Goal: Transaction & Acquisition: Download file/media

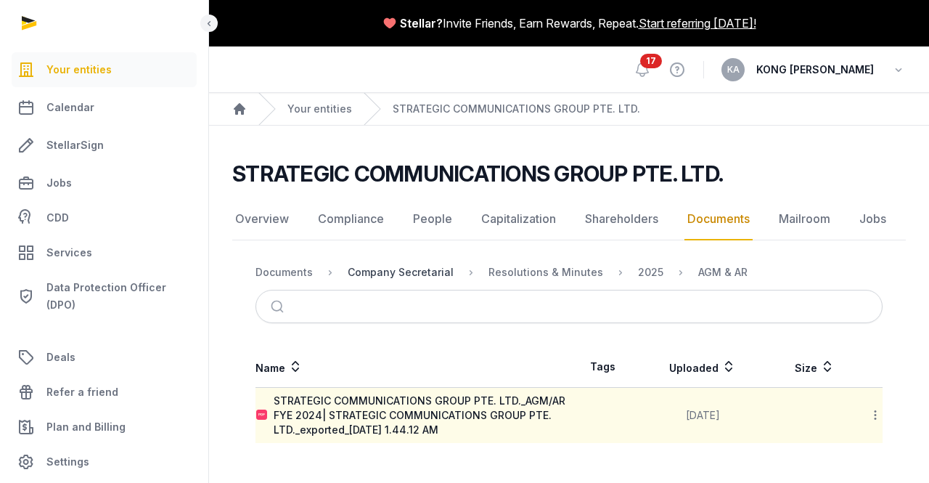
click at [422, 272] on div "Company Secretarial" at bounding box center [401, 272] width 106 height 15
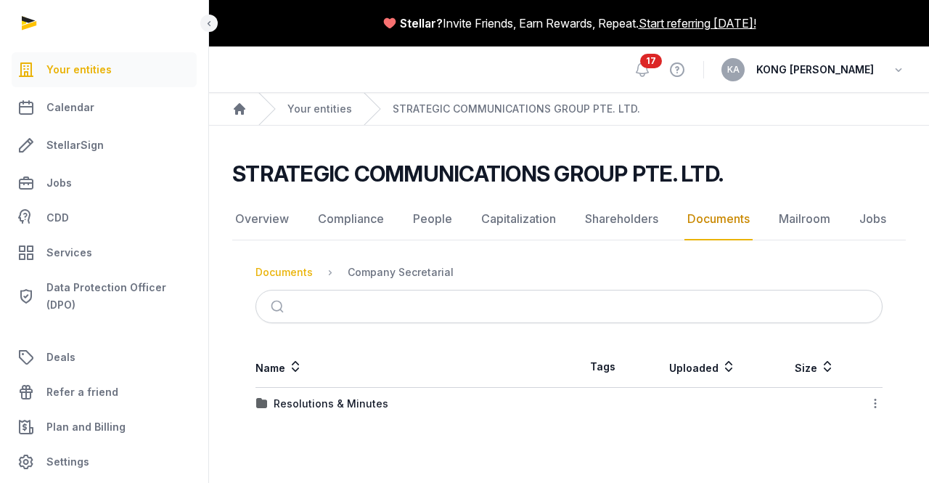
click at [290, 272] on div "Documents" at bounding box center [284, 272] width 57 height 15
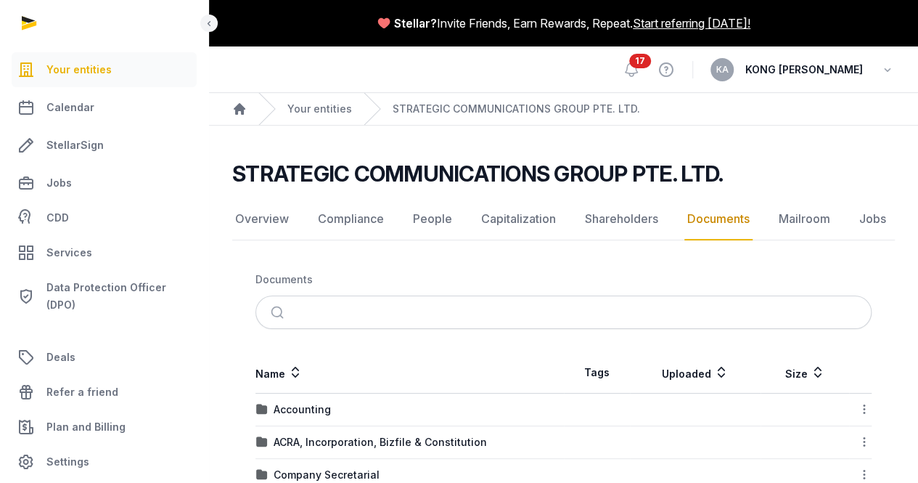
scroll to position [218, 0]
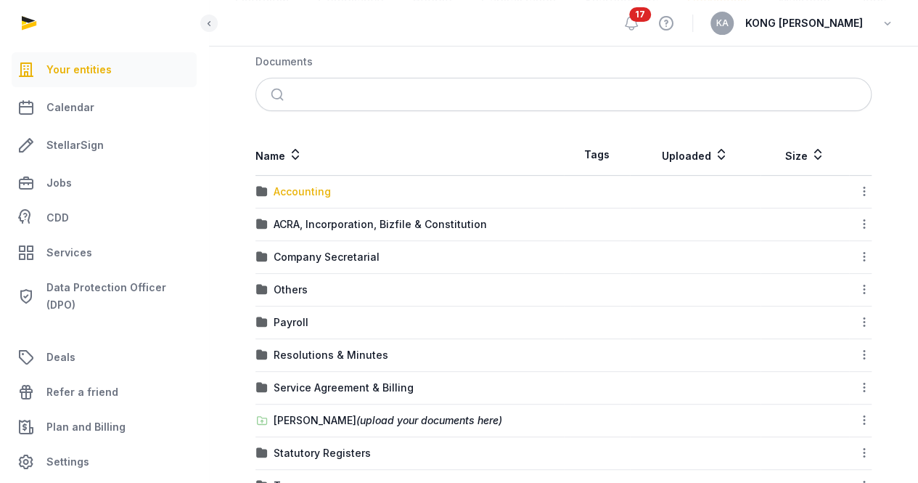
click at [314, 191] on div "Accounting" at bounding box center [302, 191] width 57 height 15
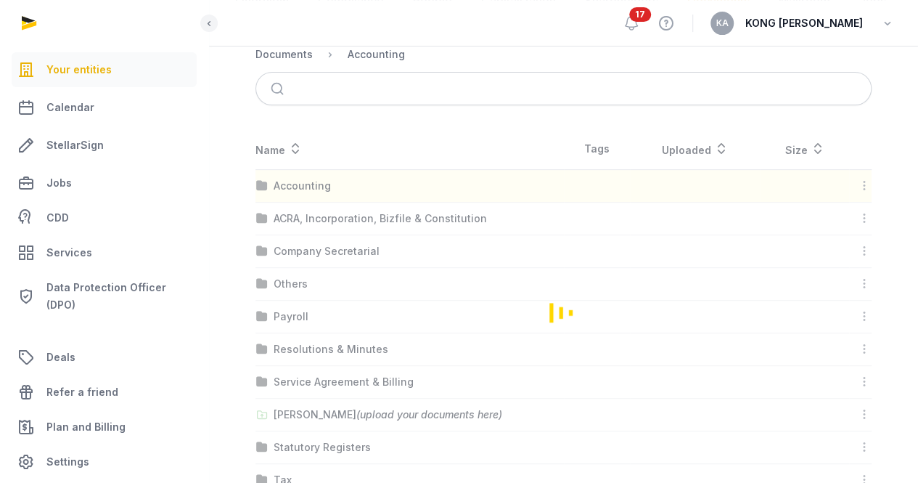
scroll to position [52, 0]
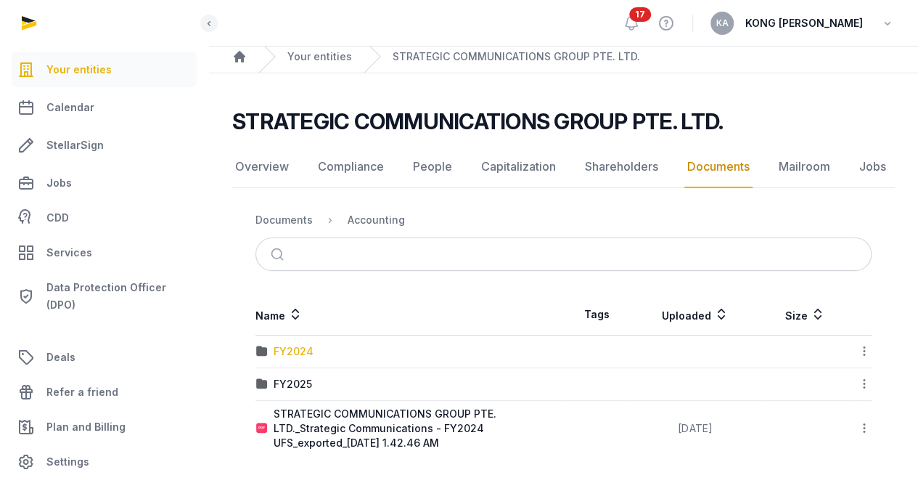
click at [293, 352] on div "FY2024" at bounding box center [294, 351] width 40 height 15
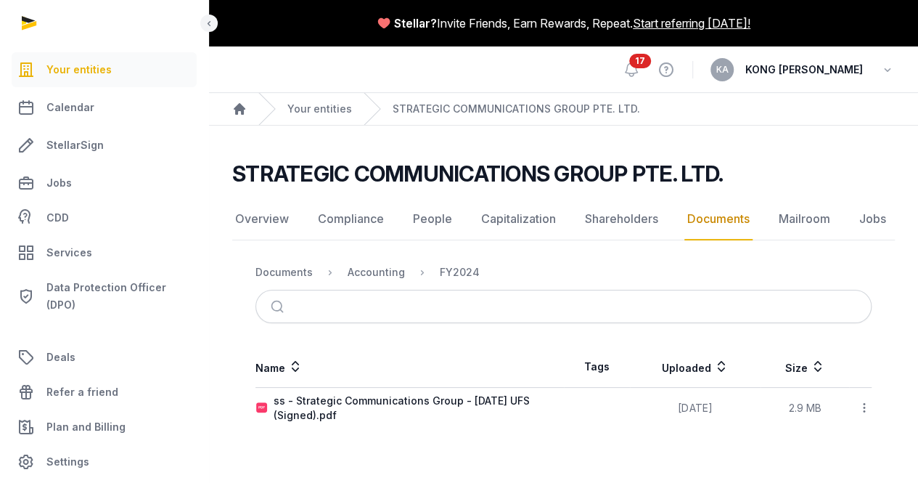
scroll to position [0, 0]
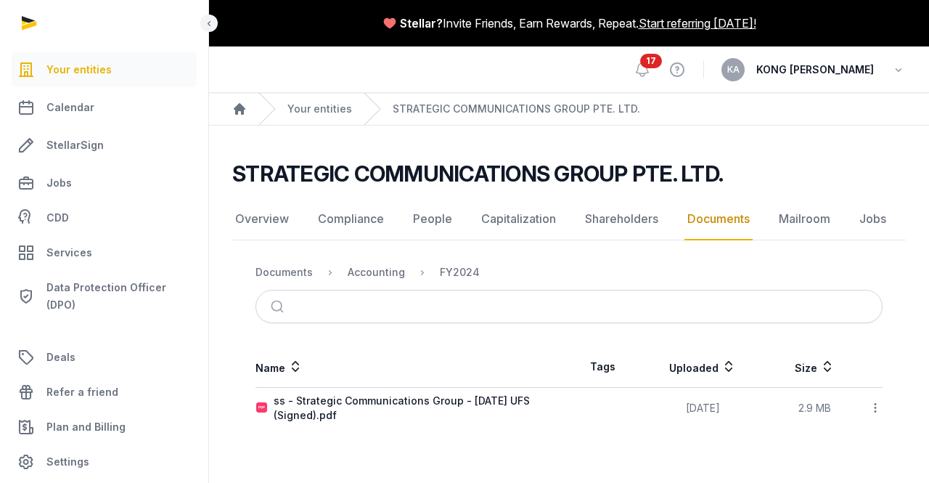
click at [876, 406] on icon at bounding box center [875, 407] width 13 height 15
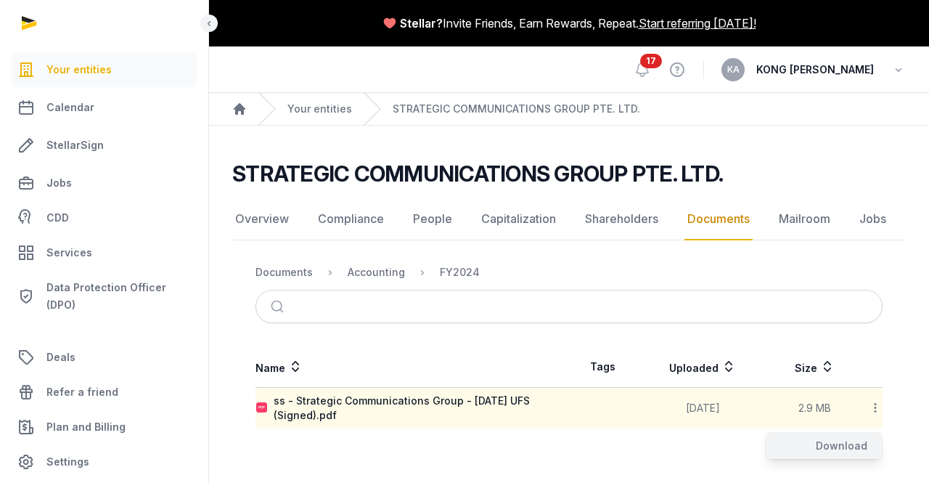
click at [845, 440] on div "Download" at bounding box center [824, 446] width 116 height 26
click at [478, 336] on div "Documents Accounting FY2024 Name Tags Uploaded Size ss - Strategic Communicatio…" at bounding box center [569, 342] width 674 height 174
click at [399, 267] on div "Accounting" at bounding box center [376, 272] width 57 height 15
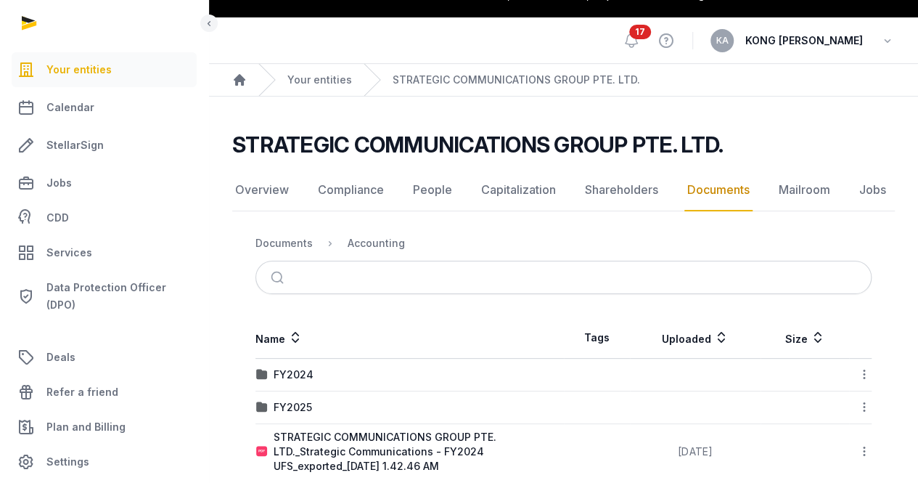
scroll to position [52, 0]
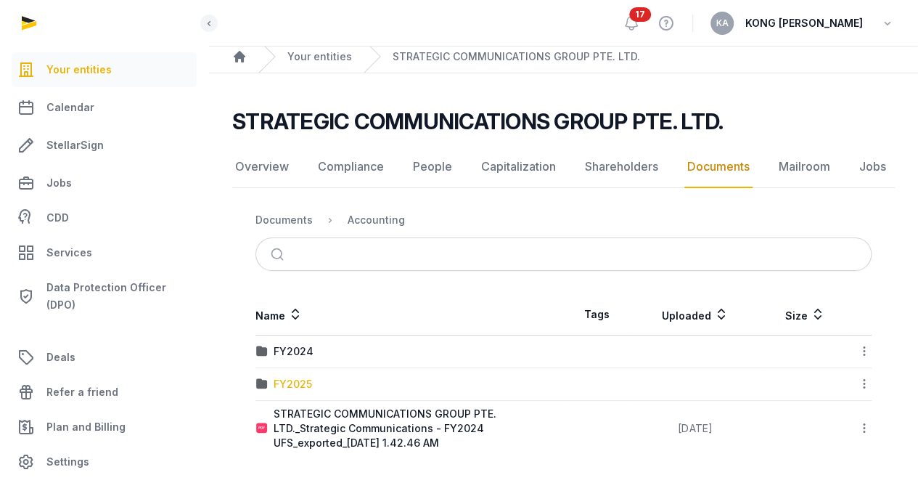
click at [279, 385] on div "FY2025" at bounding box center [293, 384] width 38 height 15
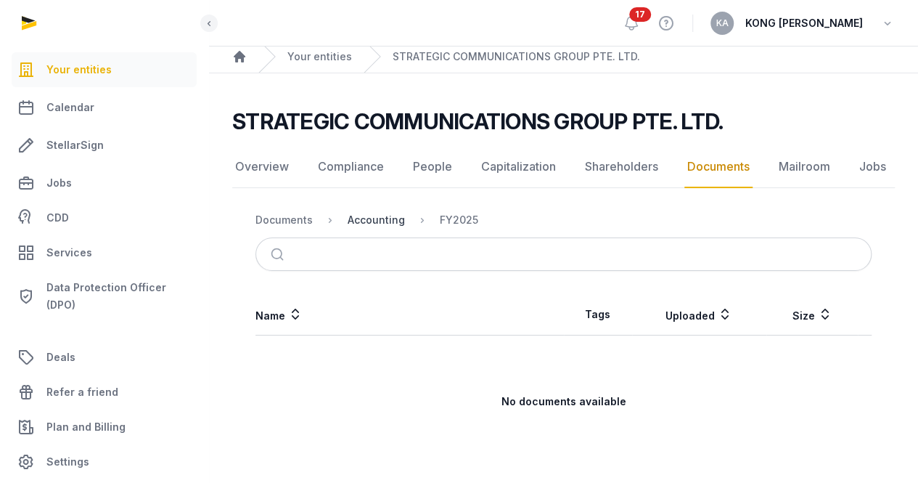
click at [364, 214] on div "Accounting" at bounding box center [376, 220] width 57 height 15
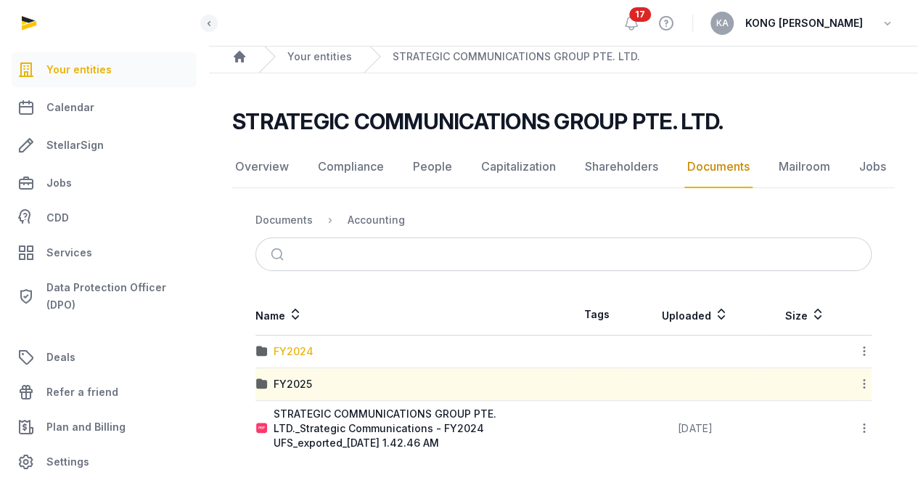
click at [295, 346] on div "FY2024" at bounding box center [294, 351] width 40 height 15
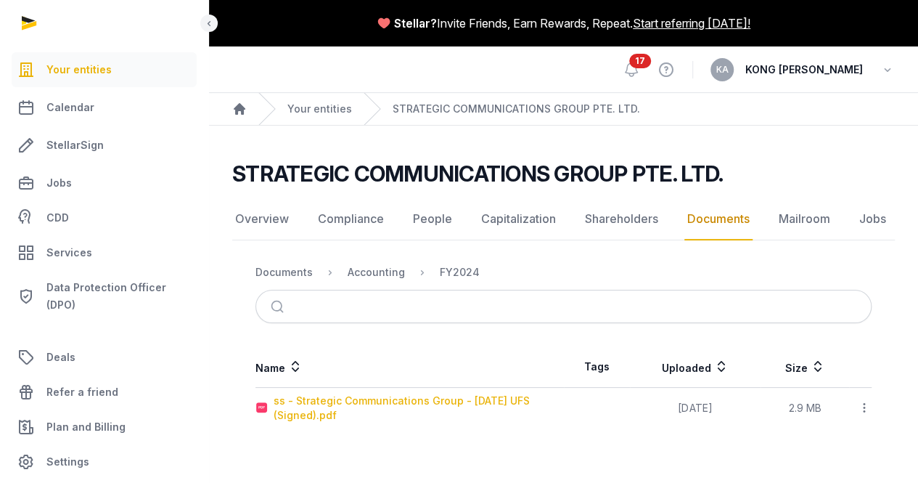
scroll to position [0, 0]
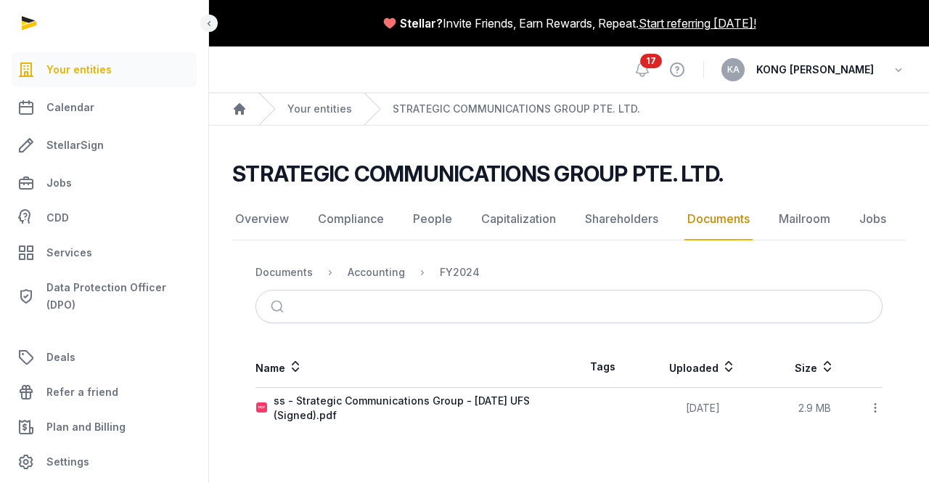
click at [706, 216] on link "Documents" at bounding box center [719, 219] width 68 height 42
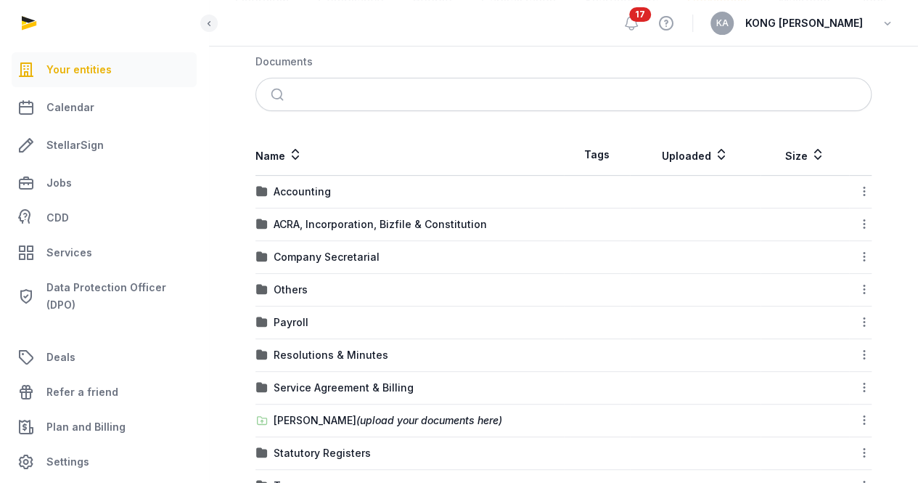
scroll to position [262, 0]
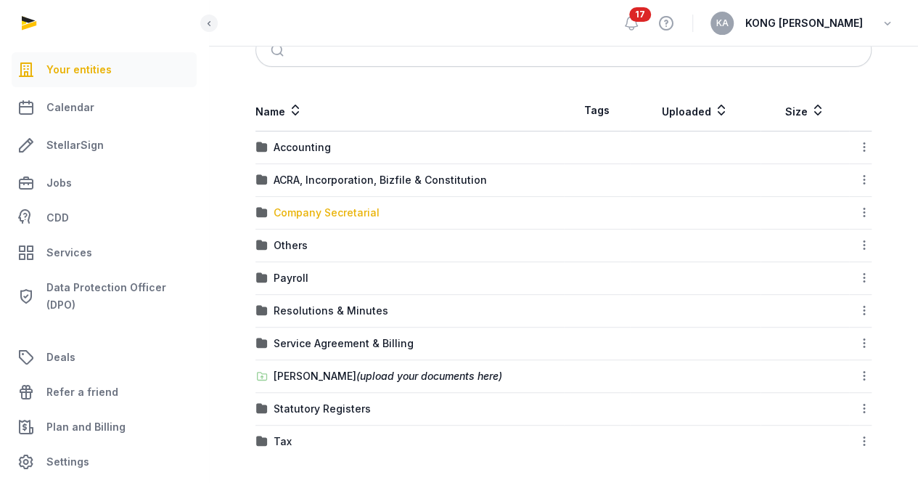
click at [290, 210] on div "Company Secretarial" at bounding box center [327, 212] width 106 height 15
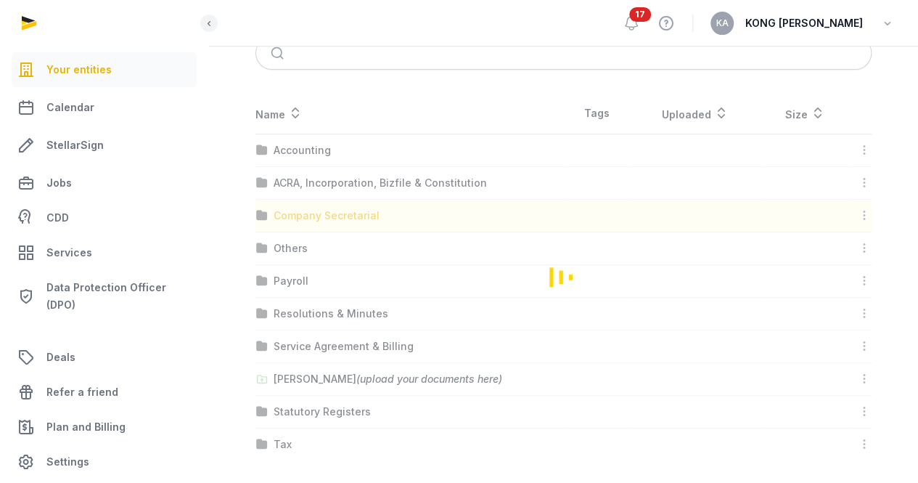
scroll to position [0, 0]
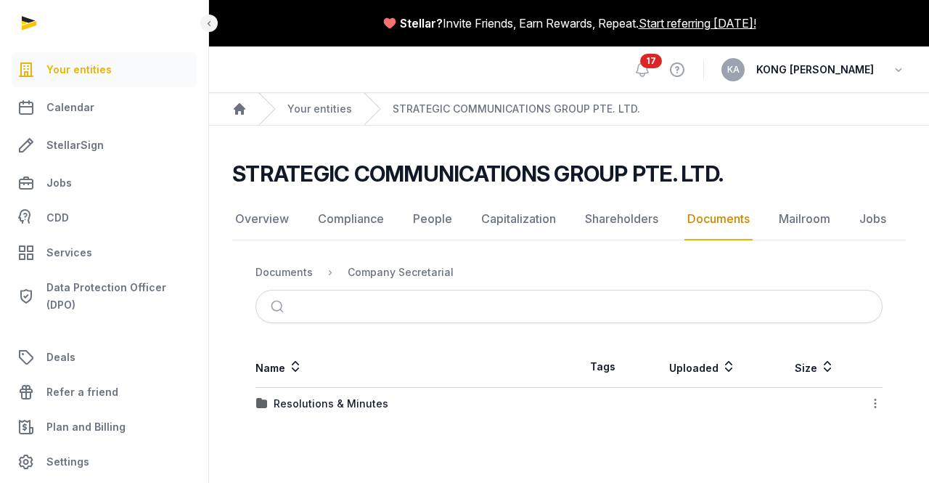
click at [361, 400] on div "Resolutions & Minutes" at bounding box center [331, 403] width 115 height 15
click at [287, 401] on div "2024" at bounding box center [287, 403] width 27 height 15
drag, startPoint x: 300, startPoint y: 434, endPoint x: 339, endPoint y: 435, distance: 39.2
click at [301, 434] on div "Change of CS" at bounding box center [309, 436] width 70 height 15
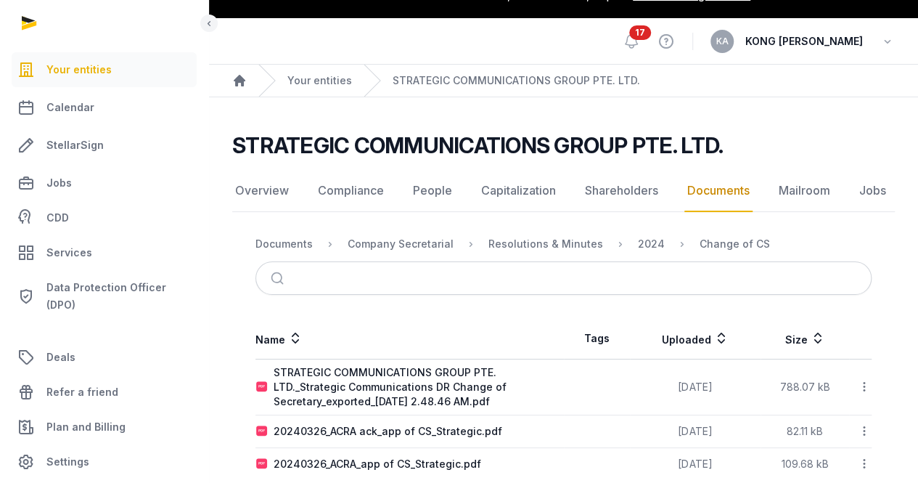
scroll to position [52, 0]
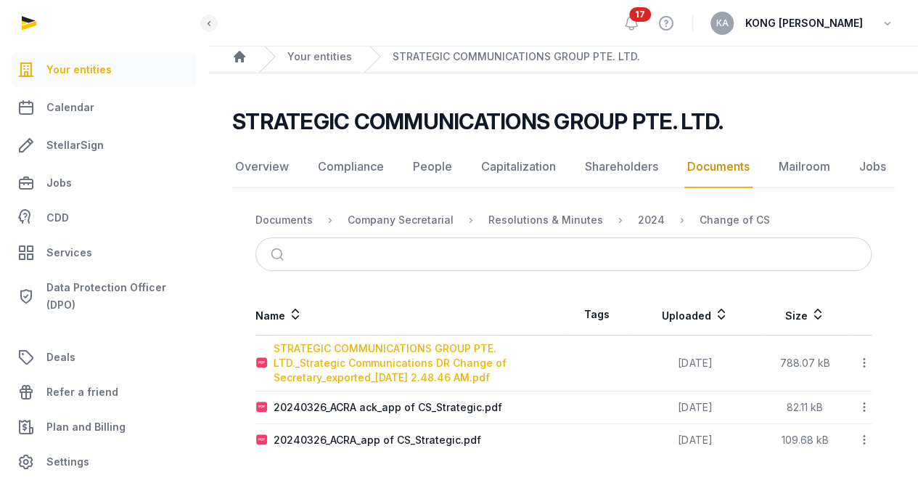
click at [386, 366] on div "STRATEGIC COMMUNICATIONS GROUP PTE. LTD._Strategic Communications DR Change of …" at bounding box center [419, 363] width 290 height 44
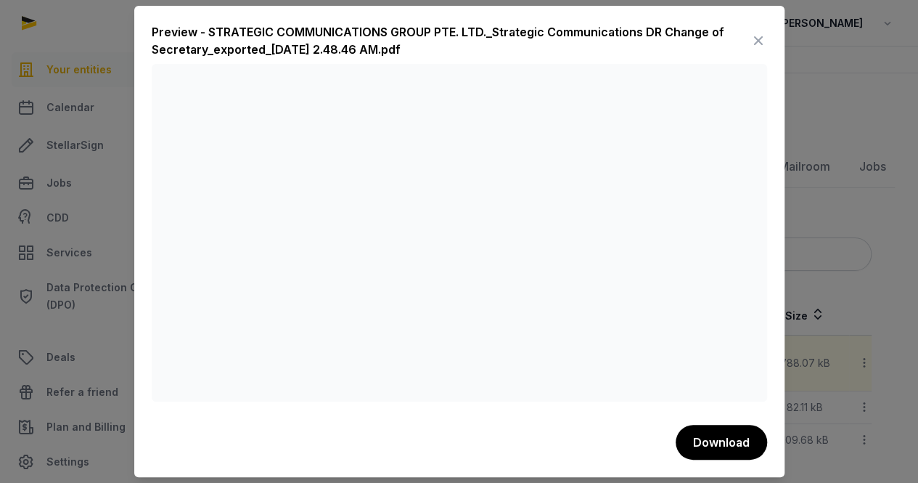
click at [759, 44] on icon at bounding box center [758, 40] width 17 height 23
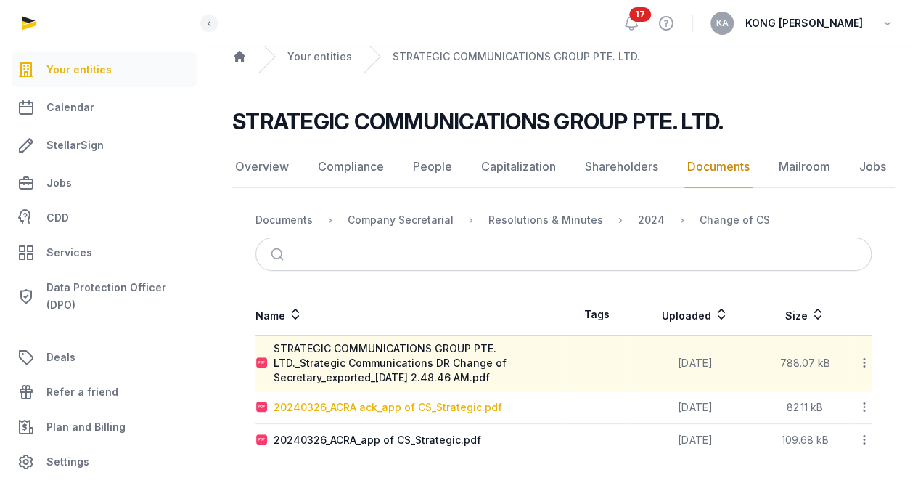
click at [351, 412] on div "20240326_ACRA ack_app of CS_Strategic.pdf" at bounding box center [388, 407] width 229 height 15
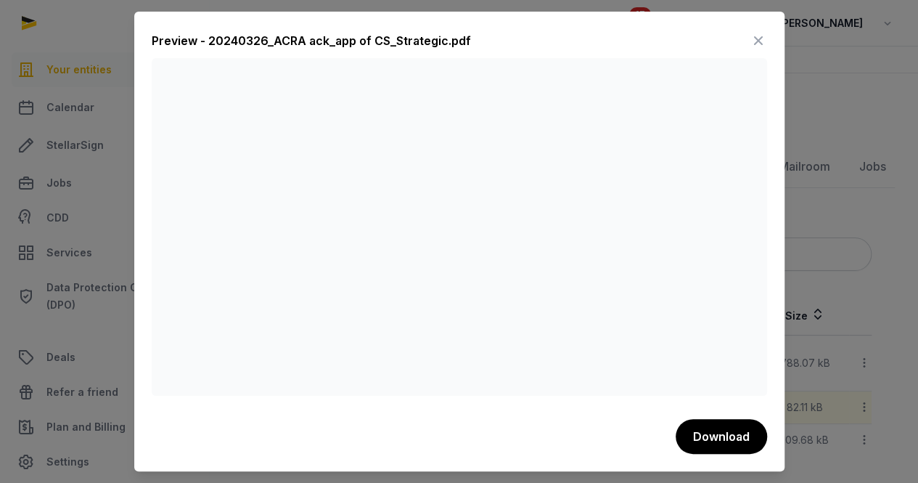
click at [752, 40] on icon at bounding box center [758, 40] width 17 height 23
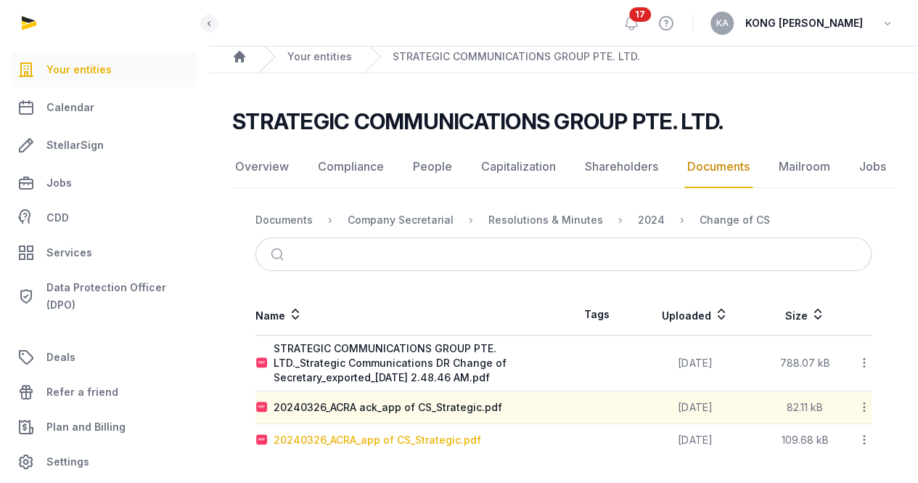
click at [372, 444] on div "20240326_ACRA_app of CS_Strategic.pdf" at bounding box center [378, 440] width 208 height 15
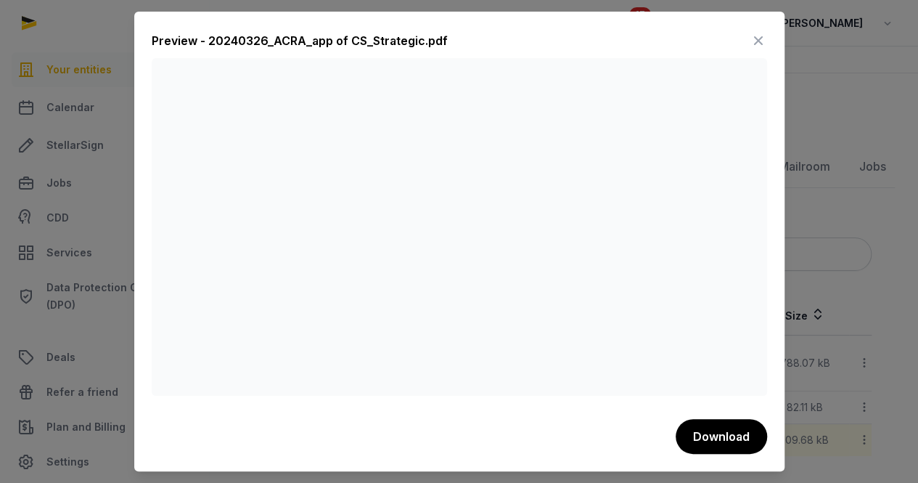
click at [759, 46] on icon at bounding box center [758, 40] width 17 height 23
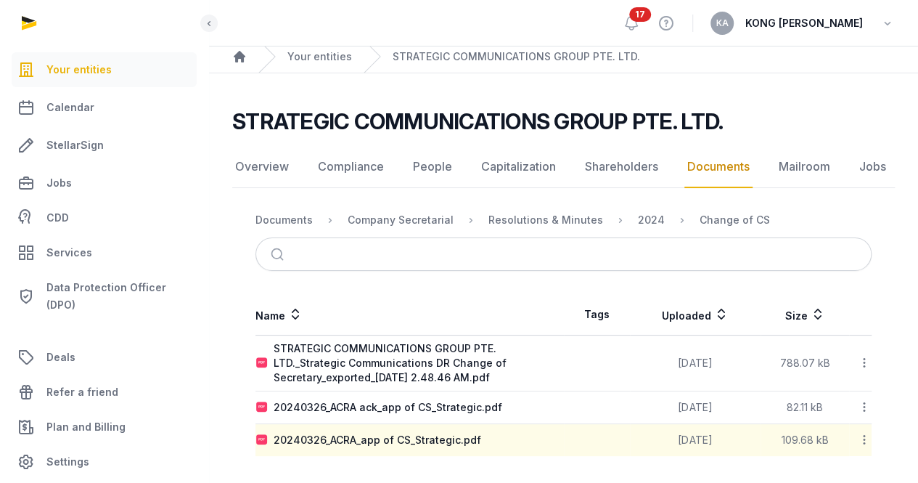
click at [861, 364] on icon at bounding box center [864, 362] width 13 height 15
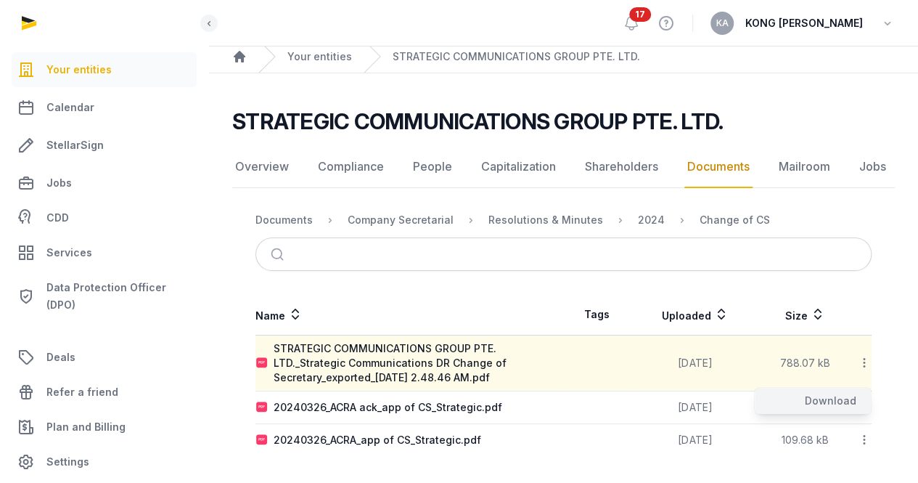
click at [839, 401] on div "Download" at bounding box center [813, 401] width 116 height 26
click at [864, 404] on icon at bounding box center [864, 406] width 13 height 15
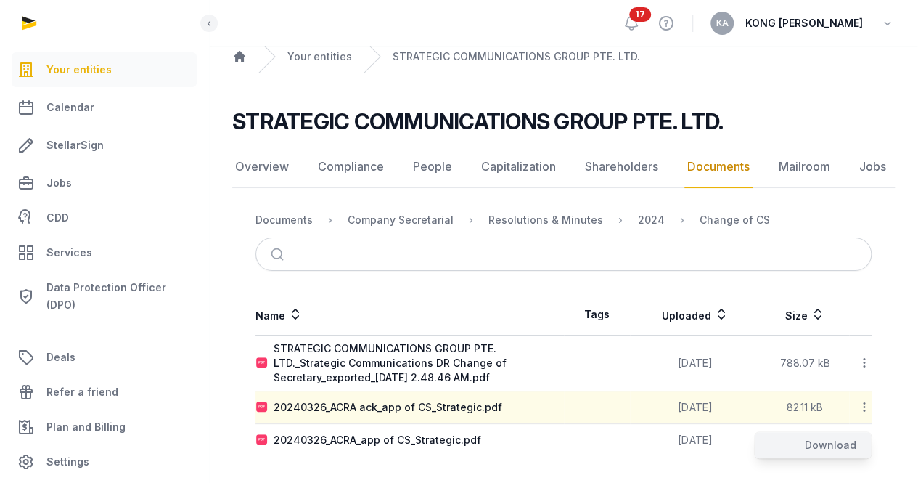
click at [826, 441] on div "Download" at bounding box center [813, 445] width 116 height 26
click at [437, 438] on div "20240326_ACRA_app of CS_Strategic.pdf" at bounding box center [378, 440] width 208 height 15
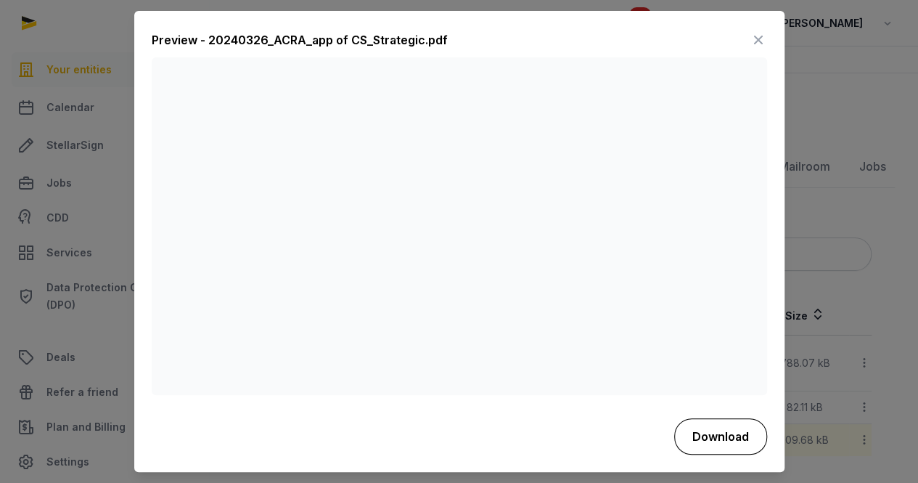
click at [710, 425] on button "Download" at bounding box center [720, 436] width 93 height 36
click at [763, 39] on icon at bounding box center [758, 40] width 17 height 23
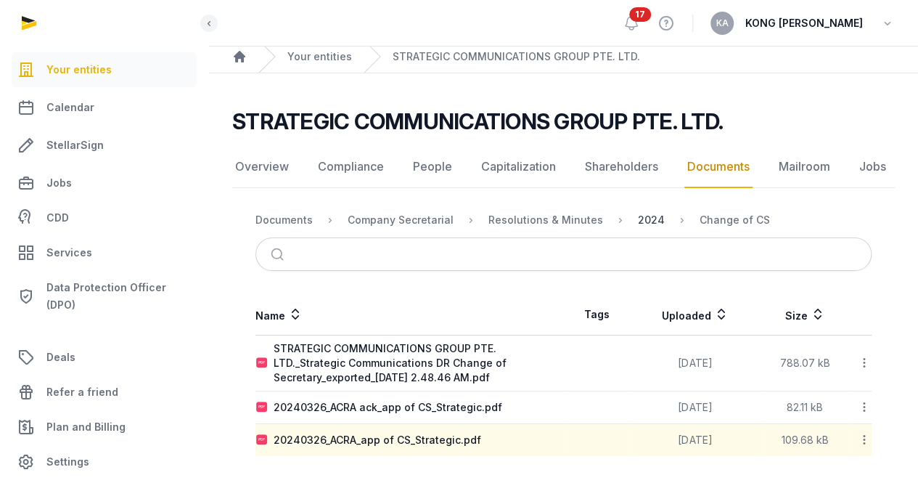
click at [638, 216] on div "2024" at bounding box center [651, 220] width 27 height 15
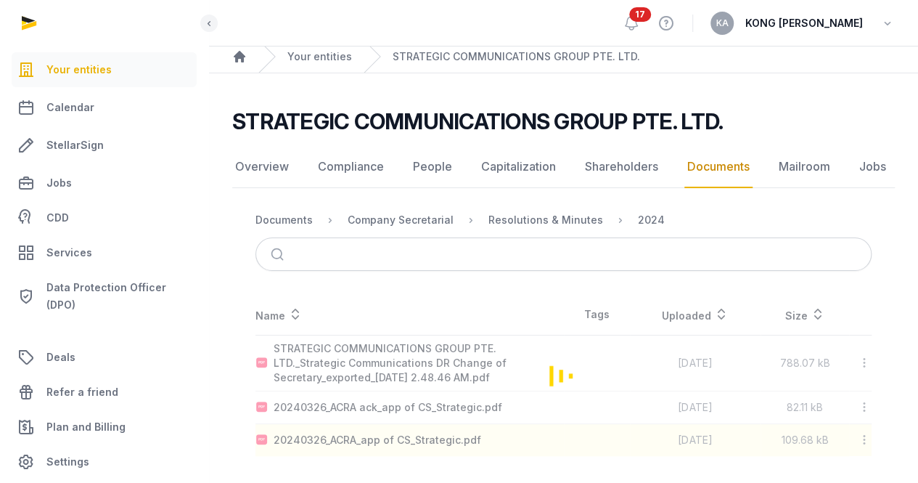
scroll to position [0, 0]
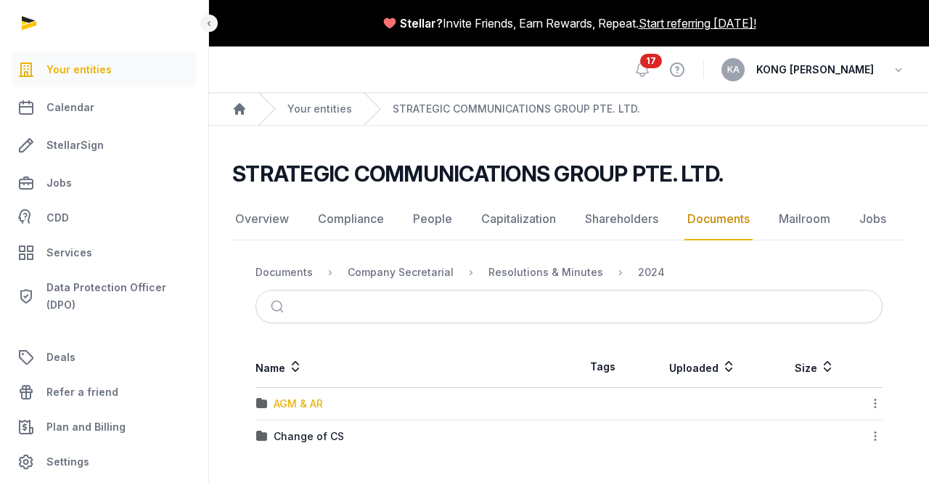
click at [300, 401] on div "AGM & AR" at bounding box center [298, 403] width 49 height 15
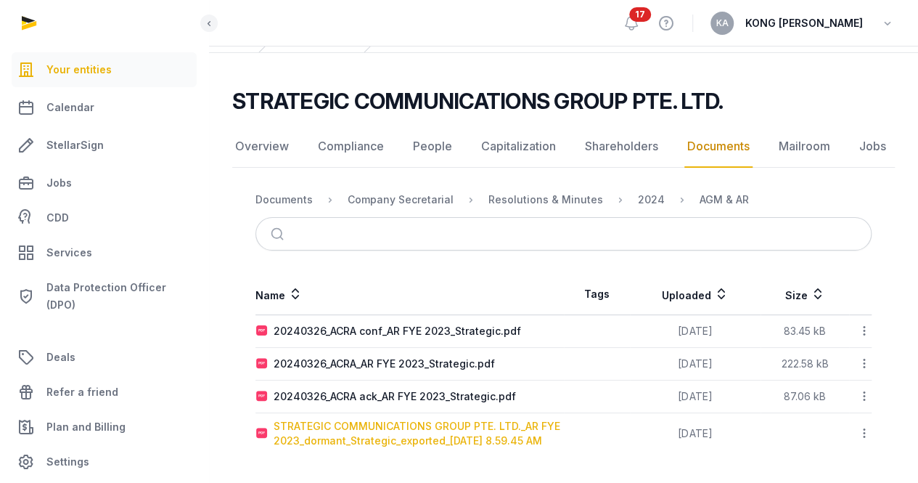
scroll to position [85, 0]
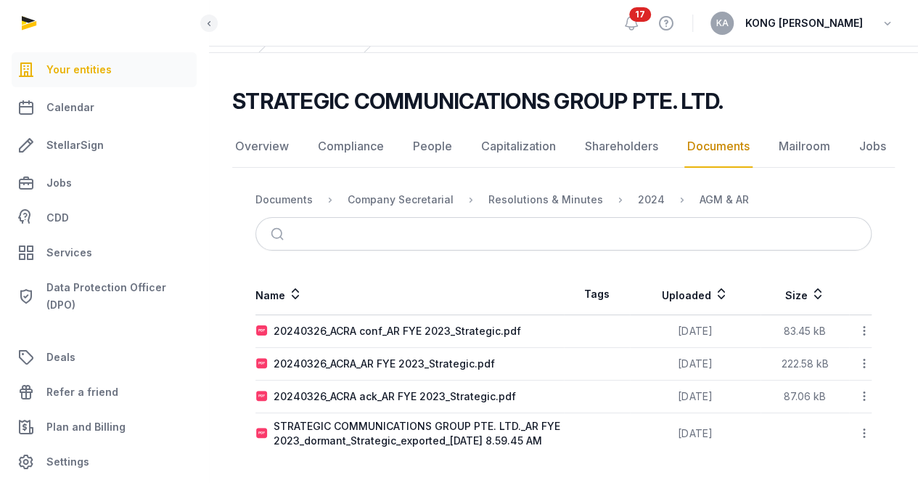
click at [861, 323] on icon at bounding box center [864, 330] width 13 height 15
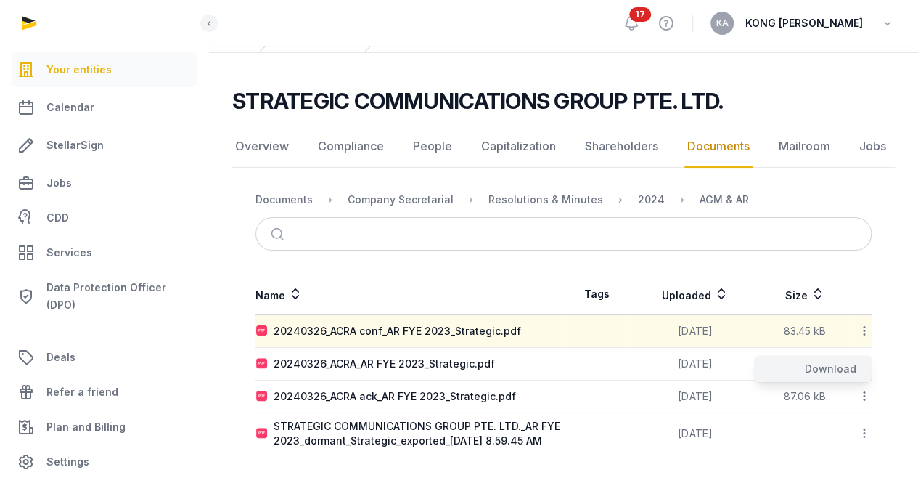
click at [846, 356] on div "Download" at bounding box center [813, 369] width 116 height 26
click at [866, 356] on icon at bounding box center [864, 363] width 13 height 15
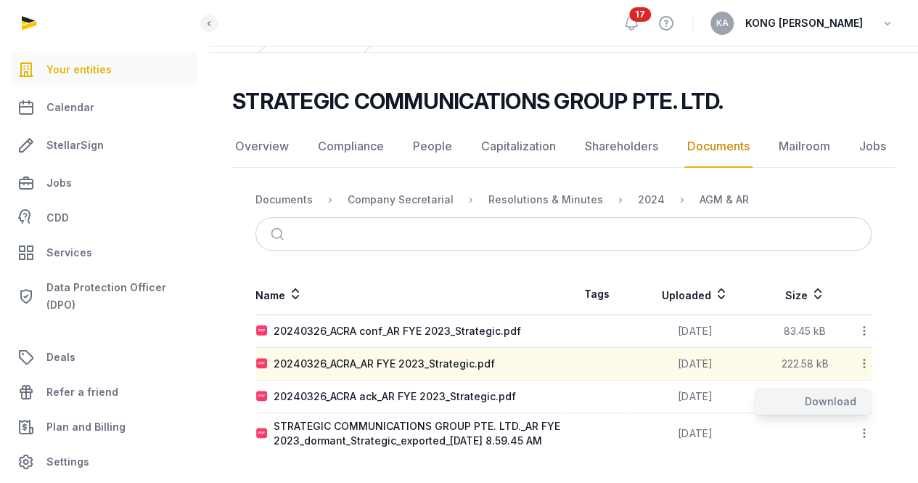
click at [850, 388] on div "Download" at bounding box center [813, 401] width 116 height 26
click at [862, 388] on icon at bounding box center [864, 395] width 13 height 15
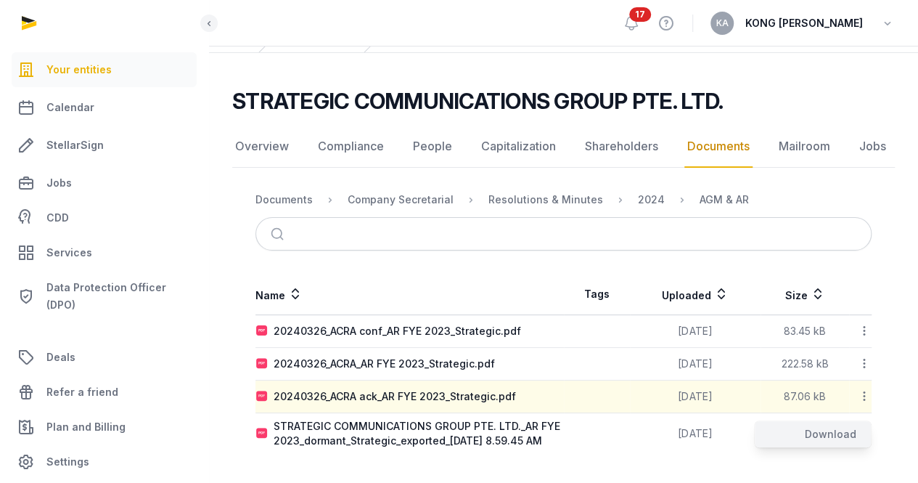
click at [839, 423] on div "Download" at bounding box center [813, 434] width 116 height 26
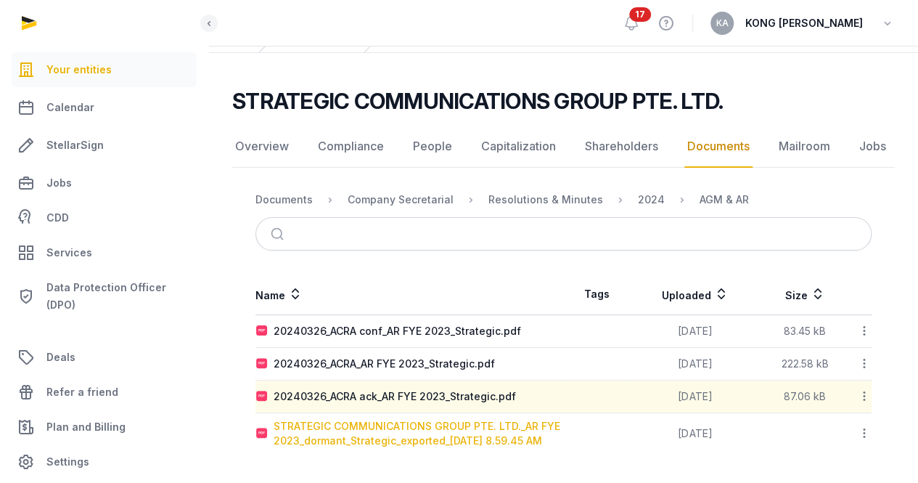
click at [428, 433] on div "STRATEGIC COMMUNICATIONS GROUP PTE. LTD._AR FYE 2023_dormant_Strategic_exported…" at bounding box center [419, 433] width 290 height 29
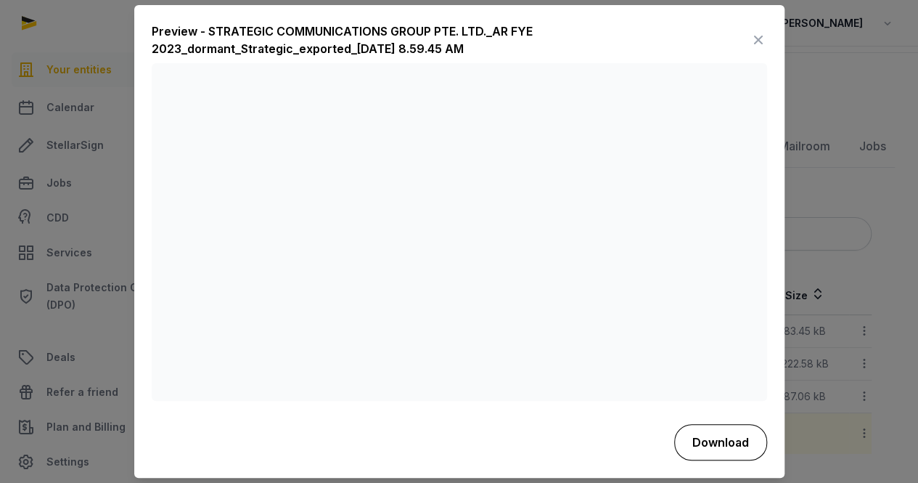
click at [721, 448] on button "Download" at bounding box center [720, 442] width 93 height 36
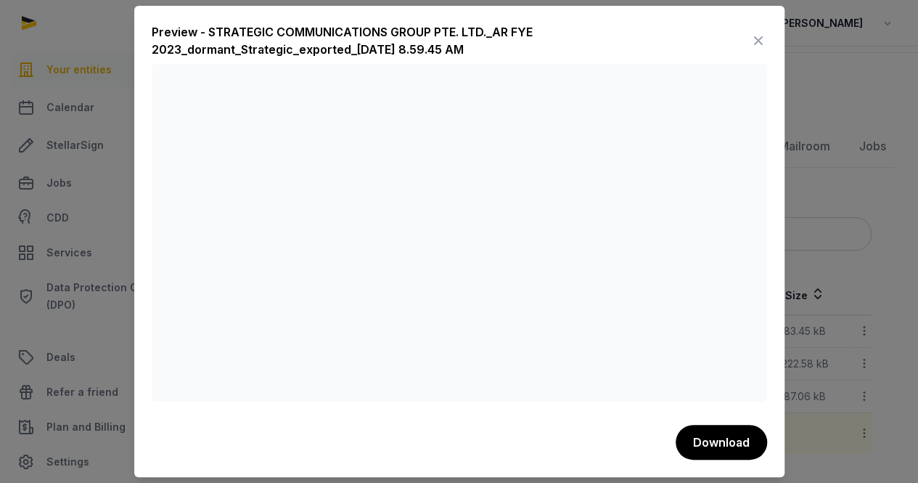
click at [856, 92] on div at bounding box center [459, 241] width 918 height 483
click at [762, 41] on icon at bounding box center [758, 40] width 17 height 23
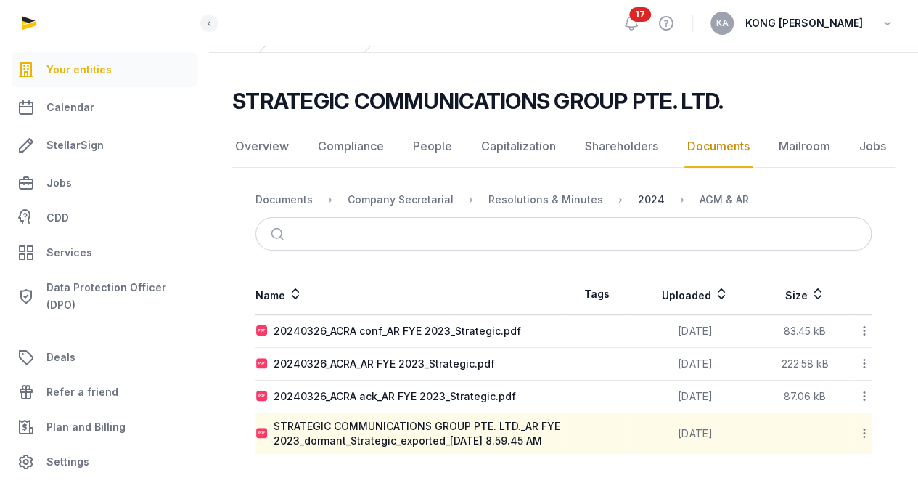
click at [642, 192] on div "2024" at bounding box center [651, 199] width 27 height 15
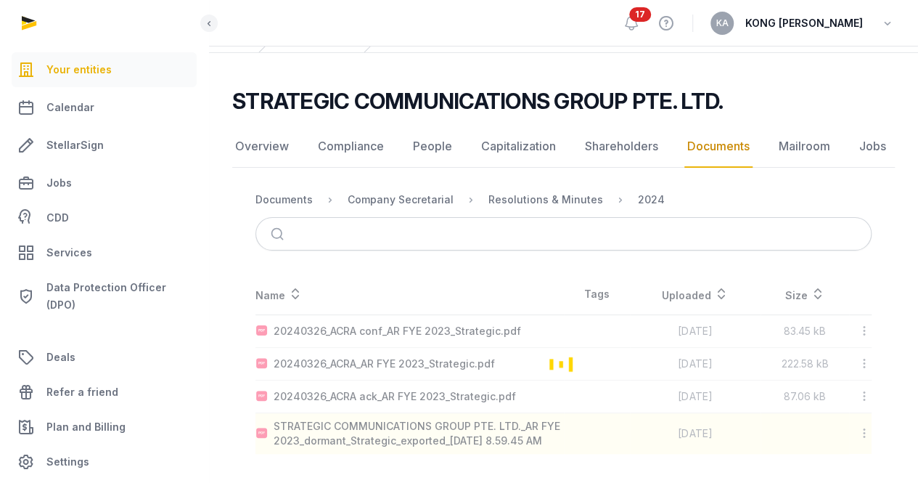
scroll to position [0, 0]
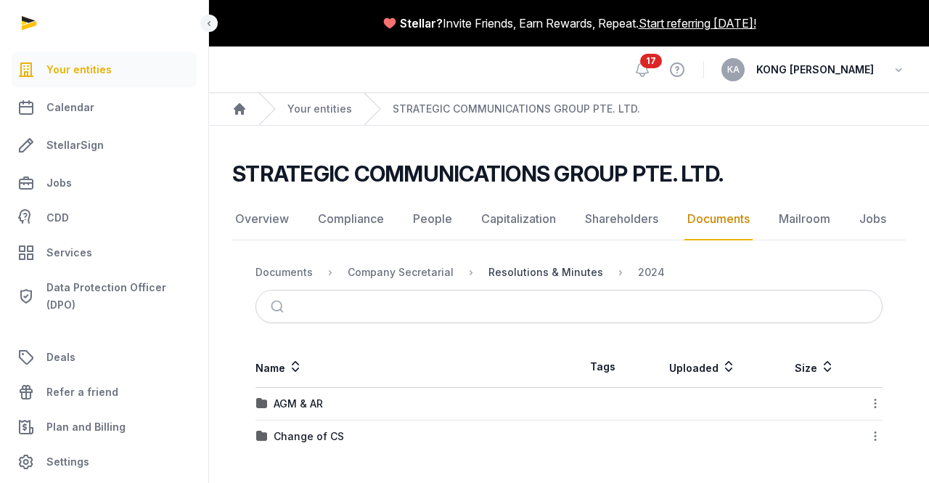
click at [543, 274] on div "Resolutions & Minutes" at bounding box center [546, 272] width 115 height 15
click at [289, 441] on div "2025" at bounding box center [286, 436] width 25 height 15
click at [316, 406] on div "AGM & AR" at bounding box center [298, 403] width 49 height 15
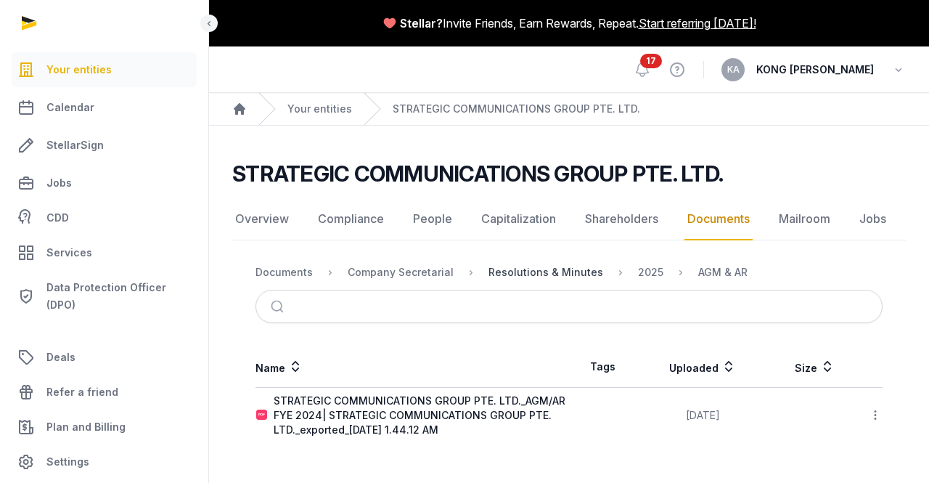
click at [560, 271] on div "Resolutions & Minutes" at bounding box center [546, 272] width 115 height 15
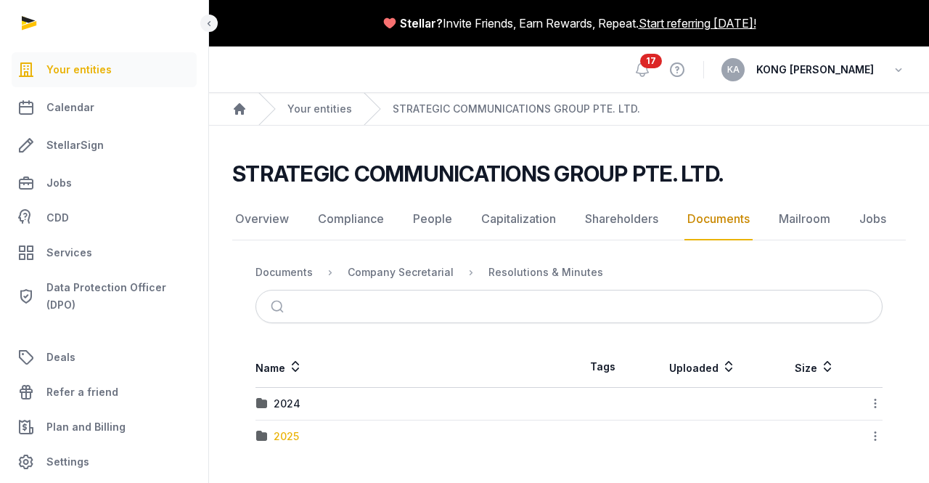
click at [296, 434] on div "2025" at bounding box center [286, 436] width 25 height 15
click at [345, 429] on div "AGM/ AR FYE 2024" at bounding box center [321, 436] width 94 height 15
click at [283, 407] on div "EOT" at bounding box center [284, 403] width 21 height 15
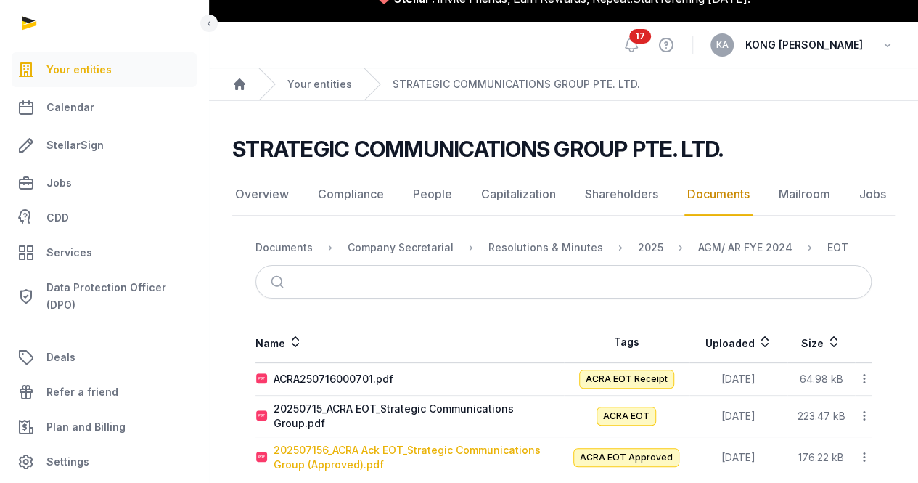
scroll to position [38, 0]
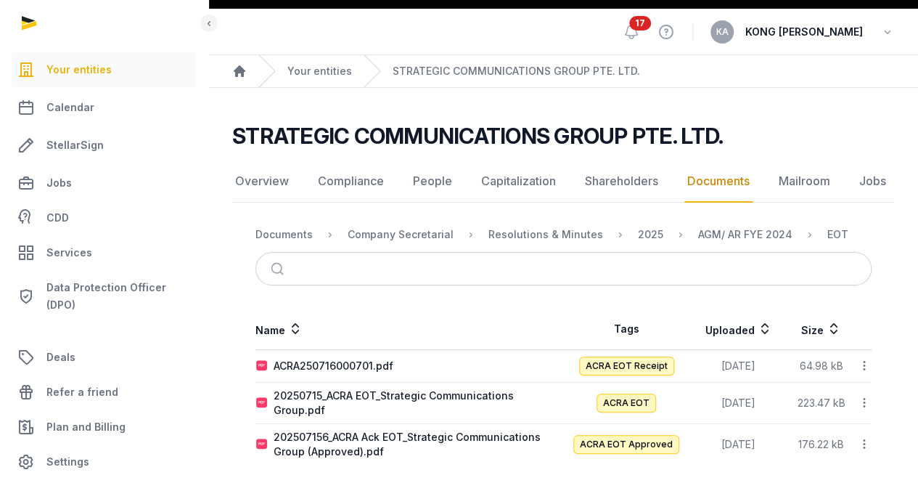
click at [865, 367] on icon at bounding box center [864, 365] width 13 height 15
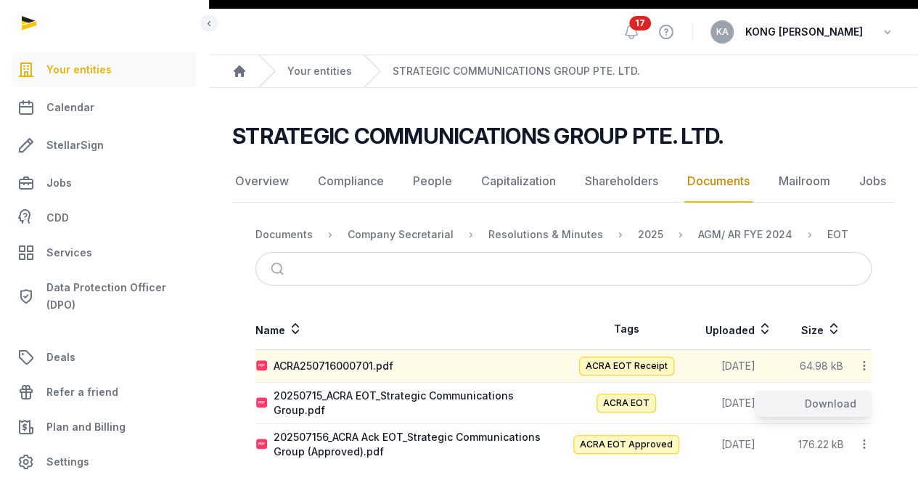
click at [838, 393] on div "Download" at bounding box center [813, 404] width 116 height 26
click at [864, 400] on icon at bounding box center [864, 402] width 13 height 15
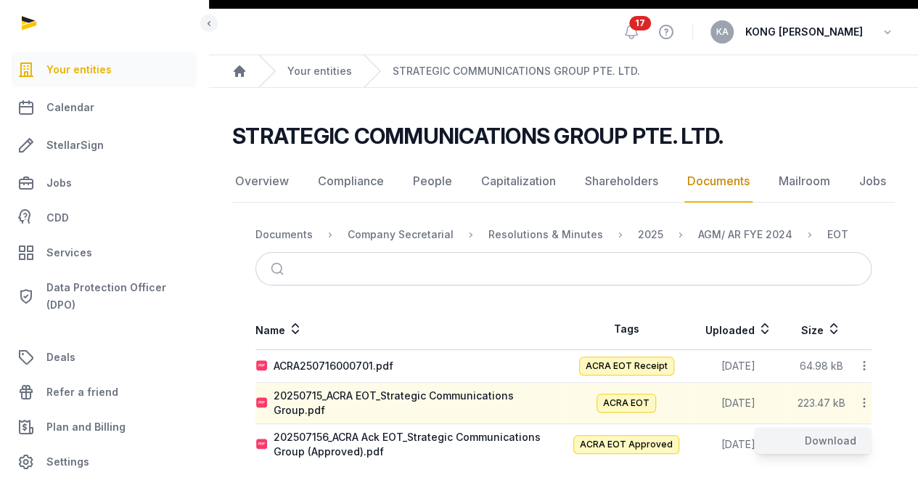
click at [841, 432] on div "Download" at bounding box center [813, 441] width 116 height 26
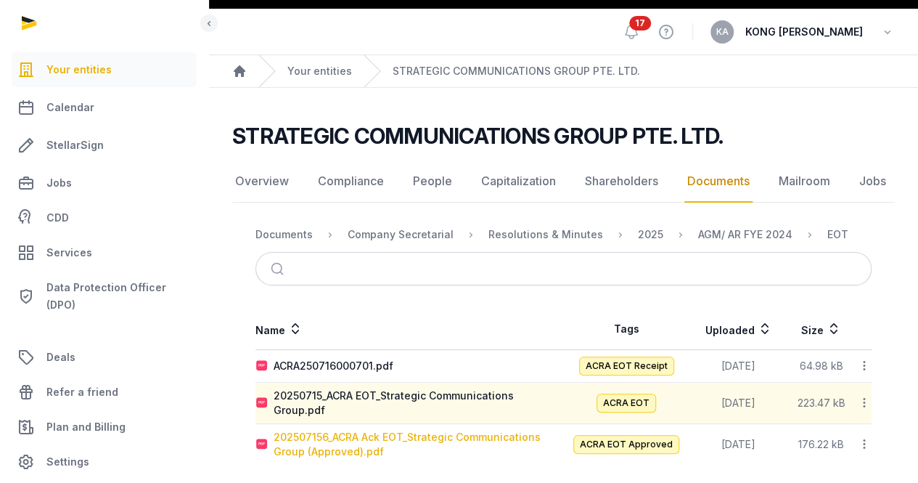
click at [345, 441] on div "202507156_ACRA Ack EOT_Strategic Communications Group (Approved).pdf" at bounding box center [419, 444] width 290 height 29
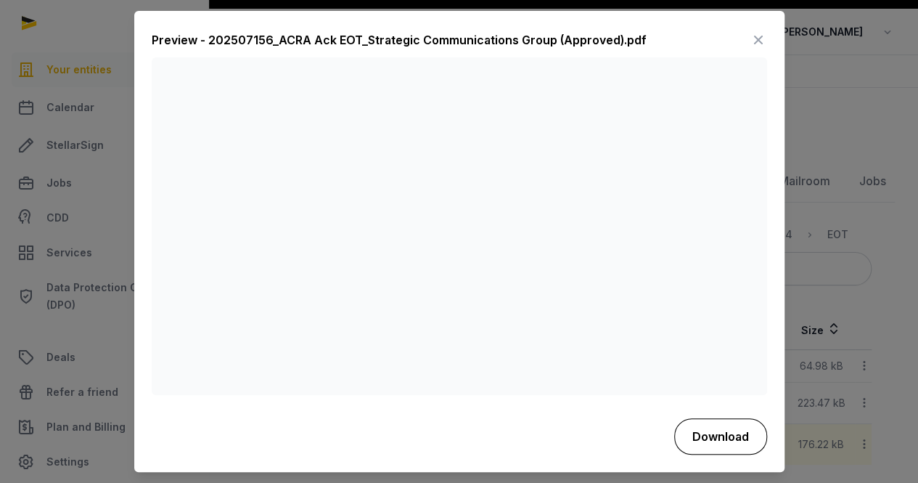
click at [727, 433] on button "Download" at bounding box center [720, 436] width 93 height 36
click at [755, 44] on icon at bounding box center [758, 40] width 17 height 23
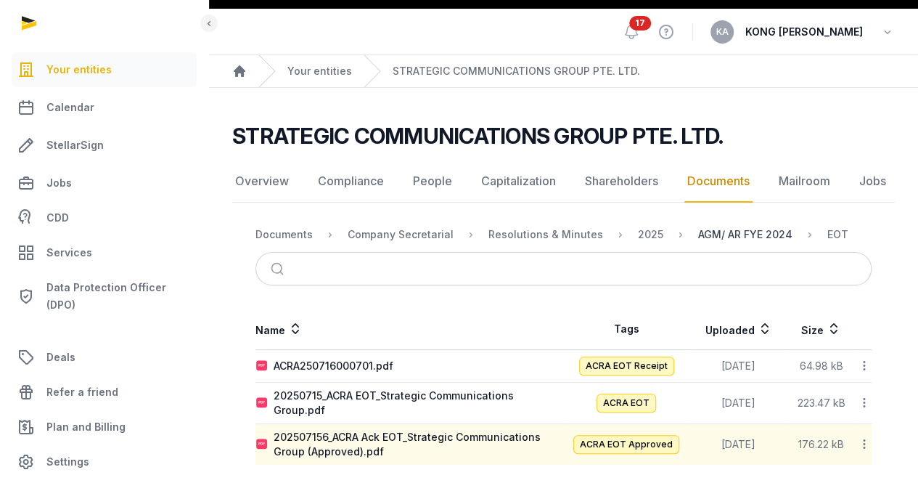
click at [750, 234] on div "AGM/ AR FYE 2024" at bounding box center [745, 234] width 94 height 15
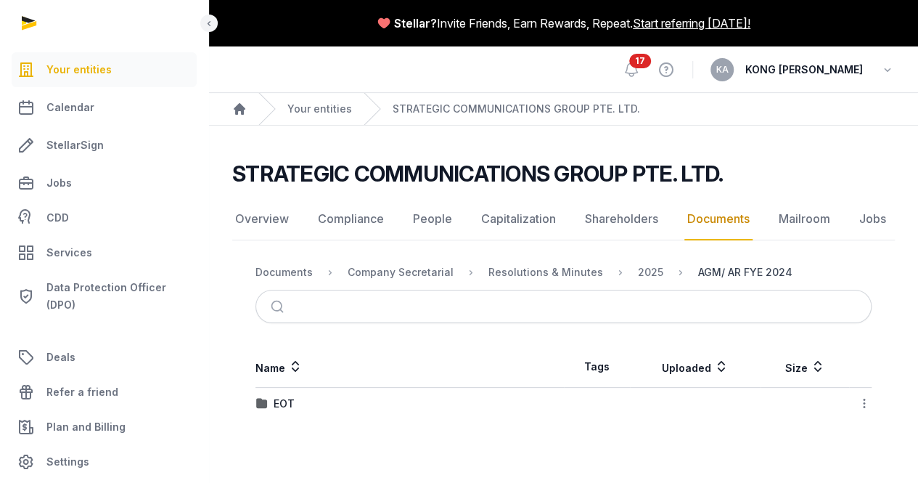
scroll to position [0, 0]
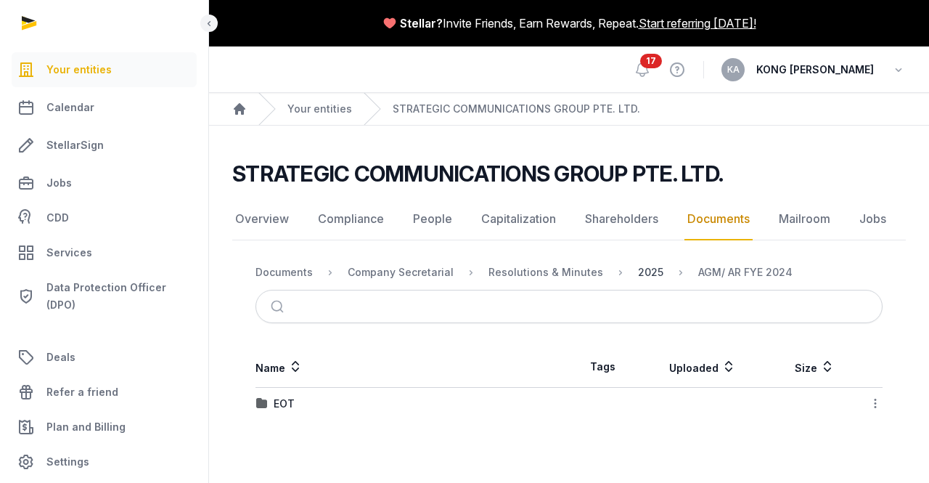
click at [640, 272] on div "2025" at bounding box center [650, 272] width 25 height 15
click at [302, 405] on div "AGM & AR" at bounding box center [298, 403] width 49 height 15
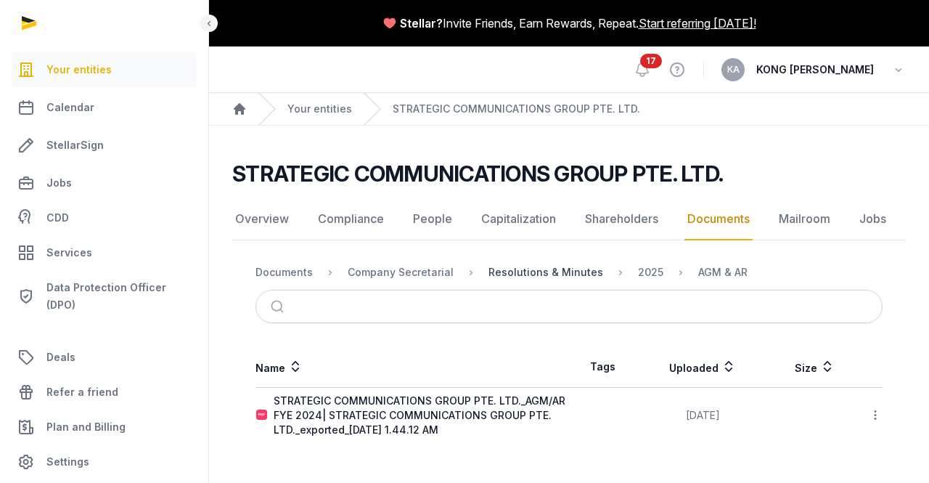
click at [566, 269] on div "Resolutions & Minutes" at bounding box center [546, 272] width 115 height 15
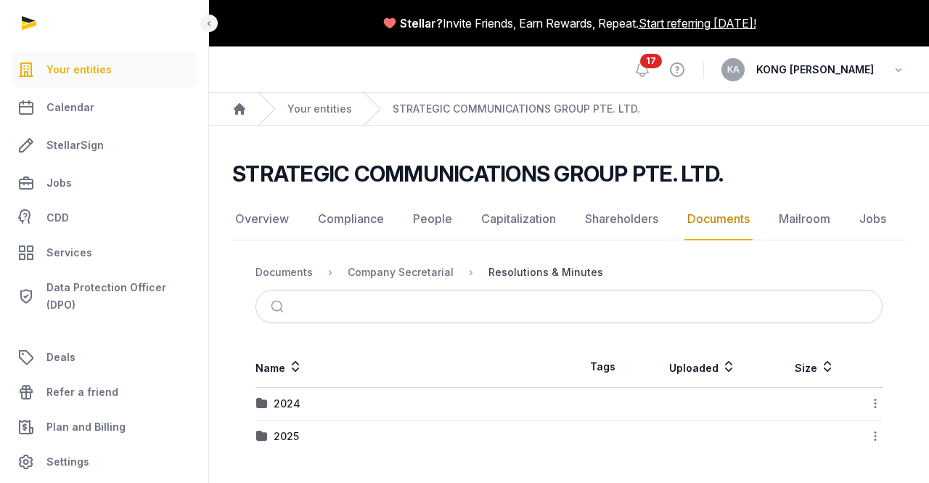
click at [543, 272] on div "Resolutions & Minutes" at bounding box center [546, 272] width 115 height 15
click at [421, 280] on div "Company Secretarial" at bounding box center [389, 272] width 129 height 17
click at [423, 269] on div "Company Secretarial" at bounding box center [401, 272] width 106 height 15
click at [289, 268] on div "Documents" at bounding box center [284, 272] width 57 height 15
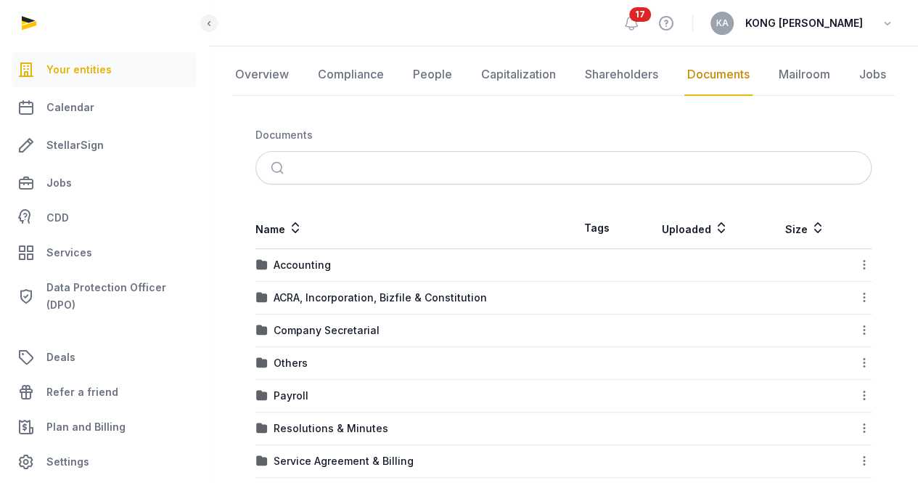
scroll to position [145, 0]
click at [334, 329] on div "Company Secretarial" at bounding box center [327, 329] width 106 height 15
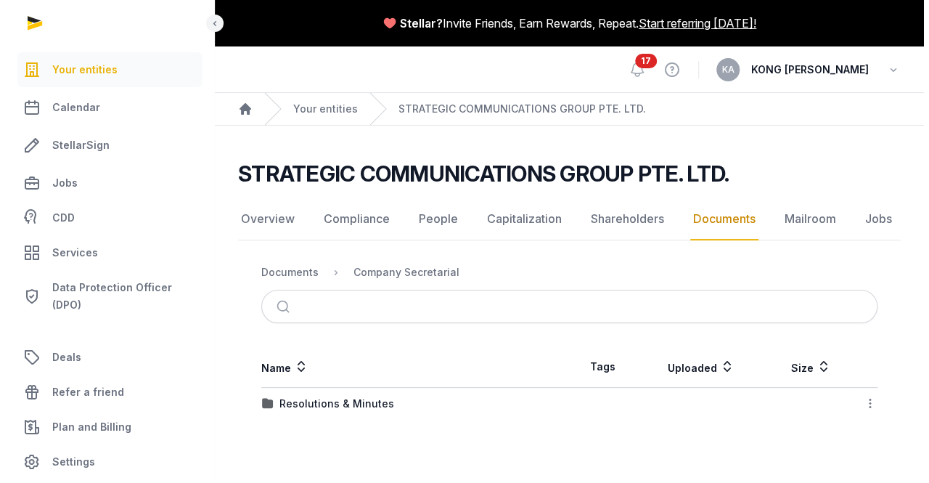
scroll to position [0, 0]
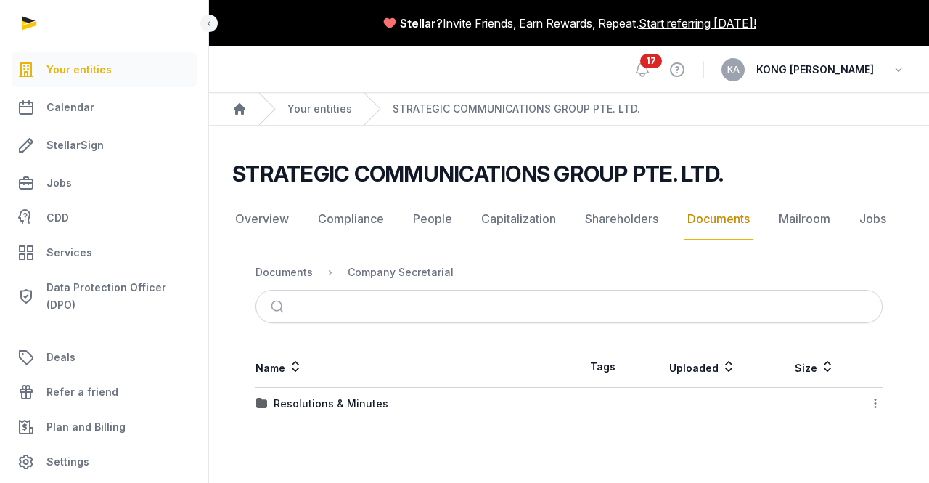
click at [356, 392] on td "Resolutions & Minutes" at bounding box center [413, 404] width 314 height 33
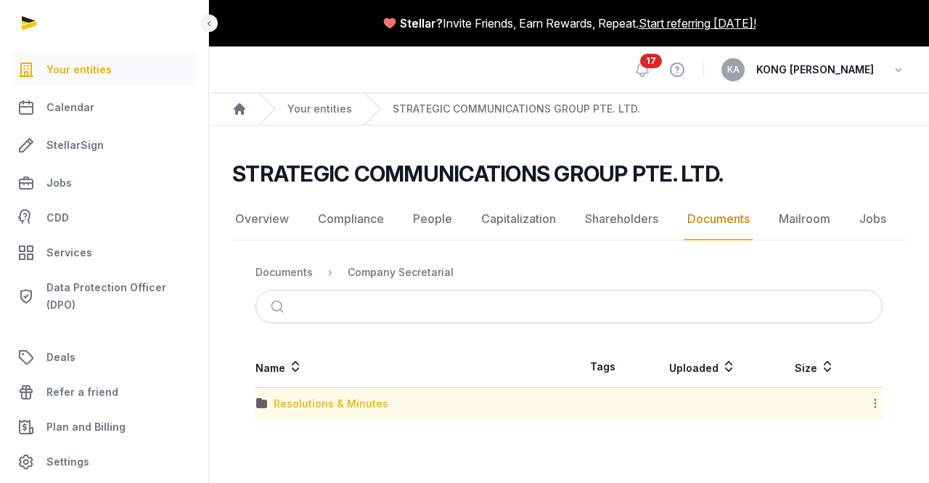
click at [356, 403] on div "Resolutions & Minutes" at bounding box center [331, 403] width 115 height 15
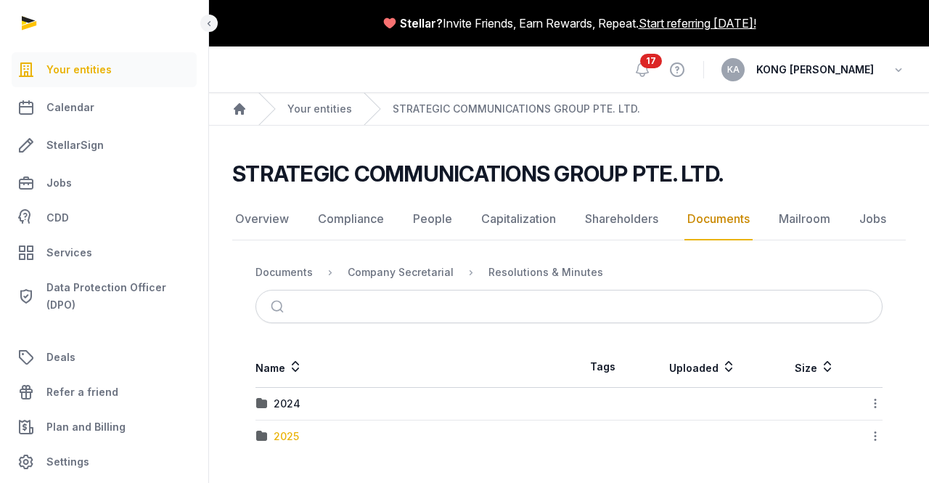
click at [287, 432] on div "2025" at bounding box center [286, 436] width 25 height 15
click at [300, 274] on div "Documents" at bounding box center [284, 272] width 57 height 15
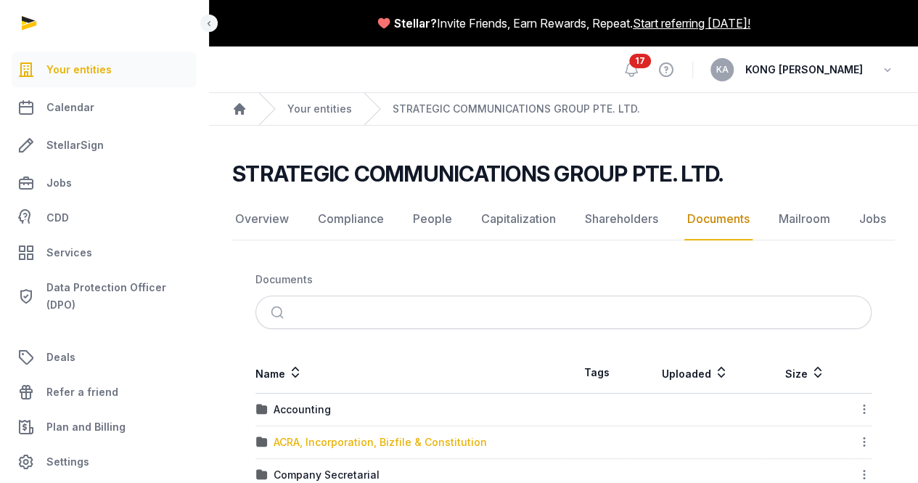
click at [322, 440] on div "ACRA, Incorporation, Bizfile & Constitution" at bounding box center [380, 442] width 213 height 15
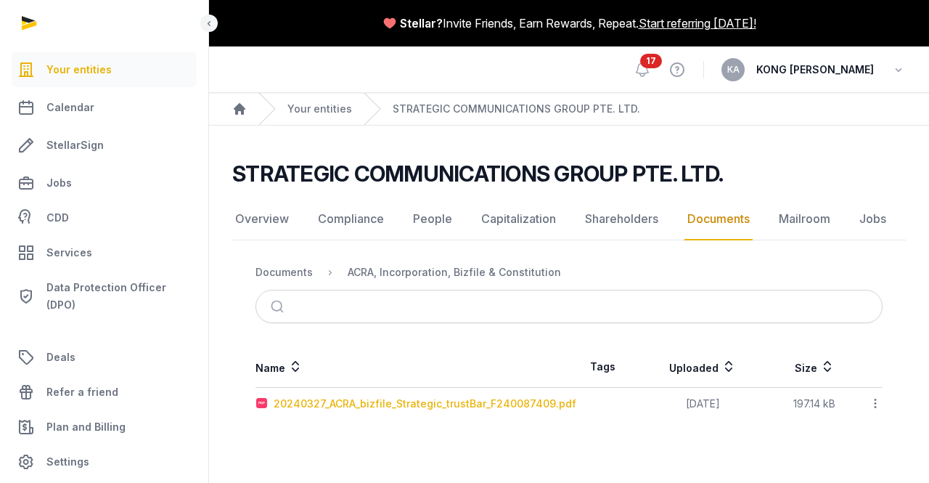
click at [496, 404] on div "20240327_ACRA_bizfile_Strategic_trustBar_F240087409.pdf" at bounding box center [425, 403] width 303 height 15
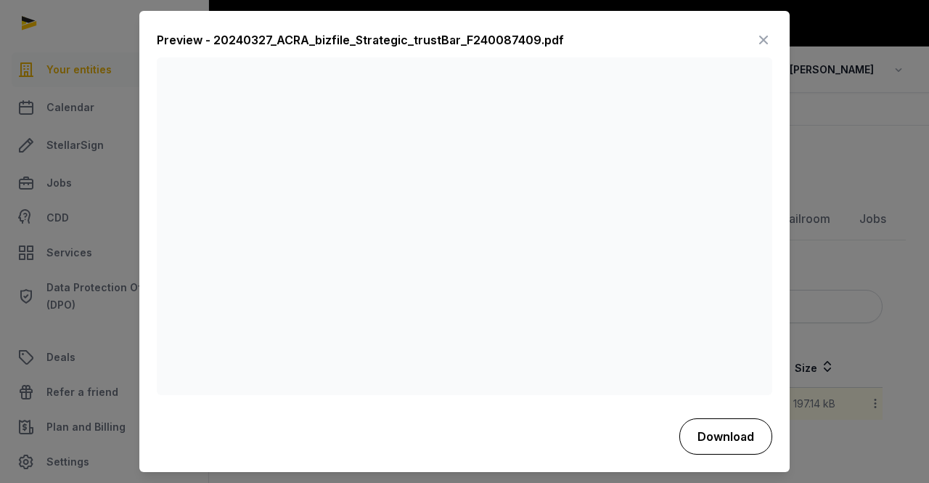
click at [735, 431] on button "Download" at bounding box center [726, 436] width 93 height 36
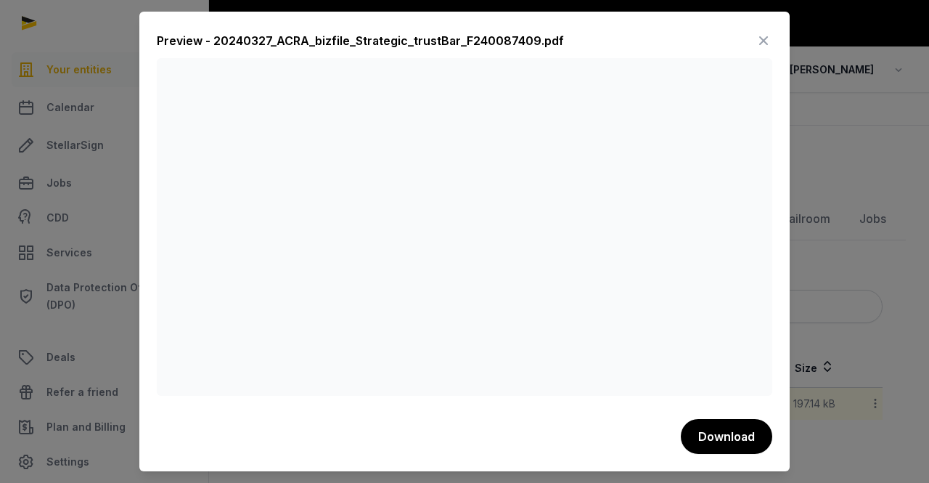
click at [861, 101] on div at bounding box center [464, 241] width 929 height 483
click at [764, 36] on icon at bounding box center [763, 40] width 17 height 23
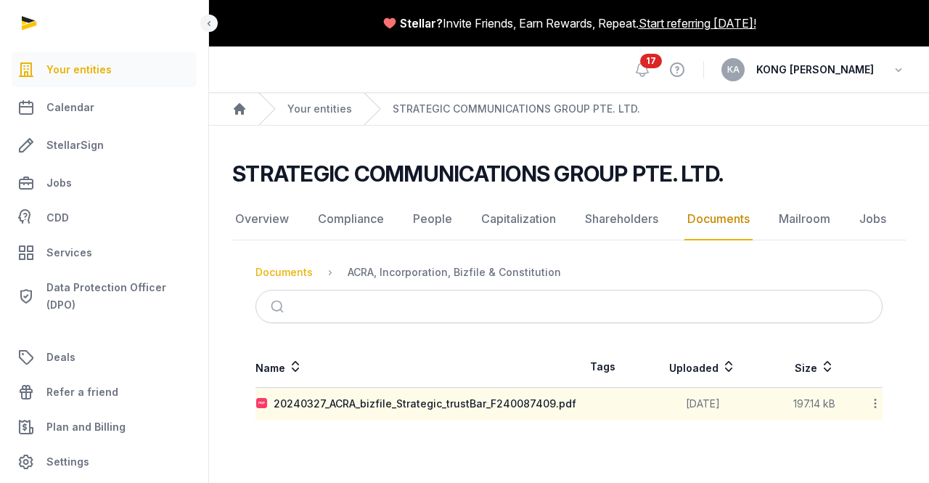
click at [287, 274] on div "Documents" at bounding box center [284, 272] width 57 height 15
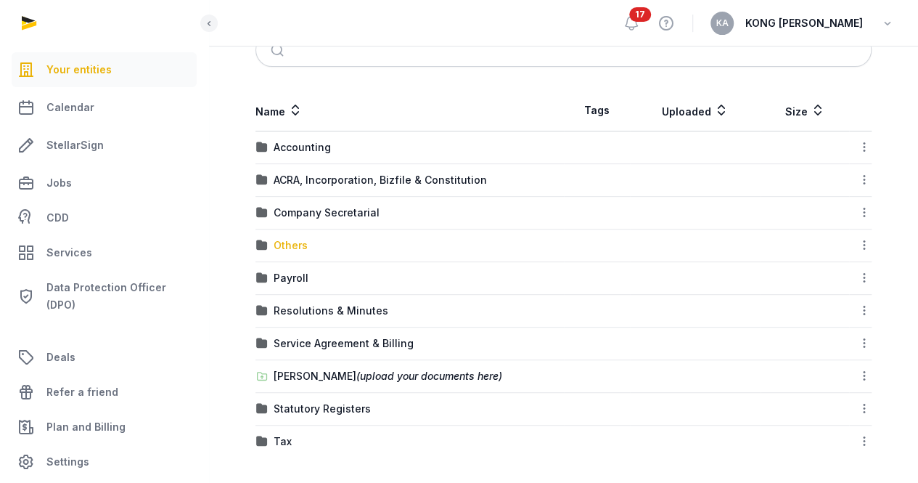
click at [289, 242] on div "Others" at bounding box center [291, 245] width 34 height 15
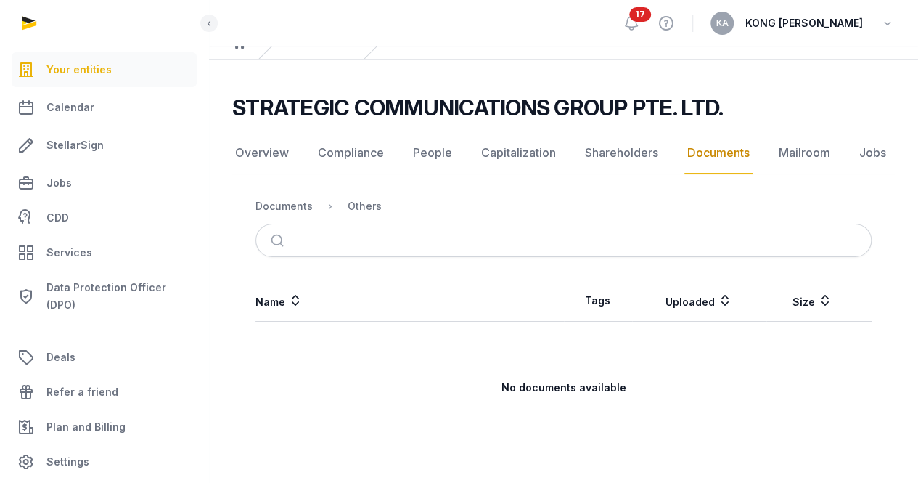
scroll to position [65, 0]
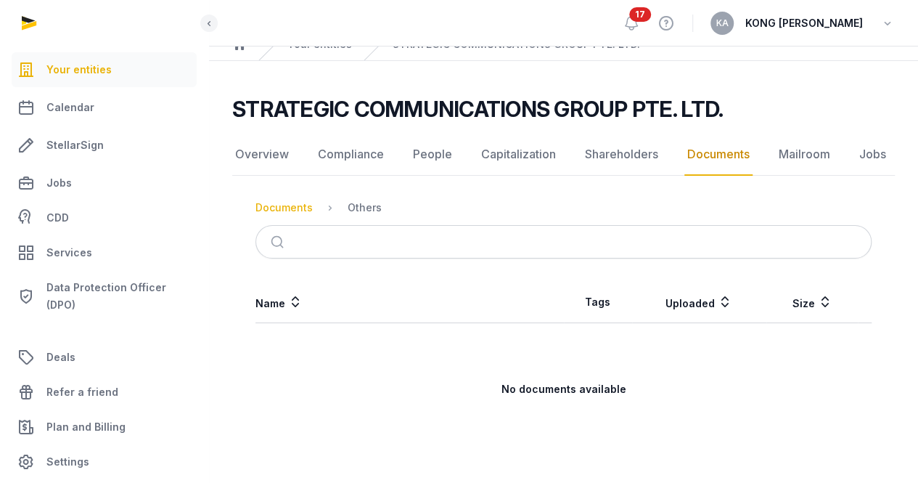
click at [290, 208] on div "Documents" at bounding box center [284, 207] width 57 height 15
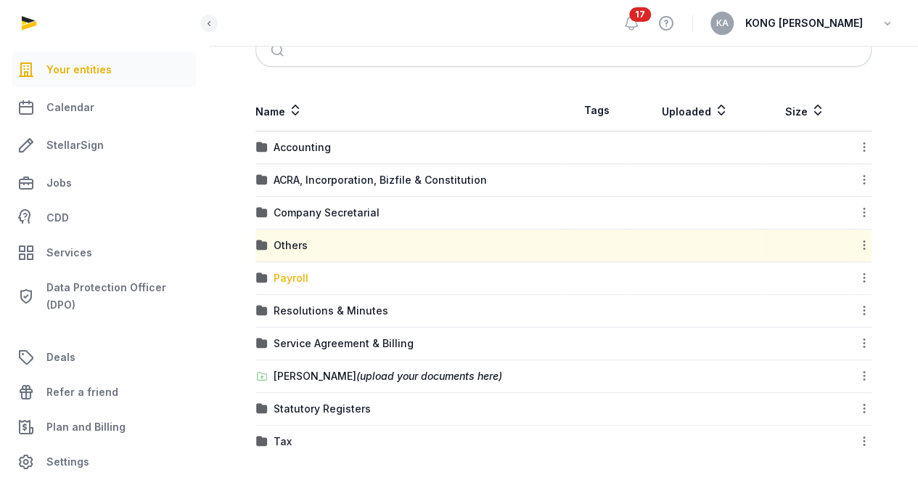
click at [293, 279] on div "Payroll" at bounding box center [291, 278] width 35 height 15
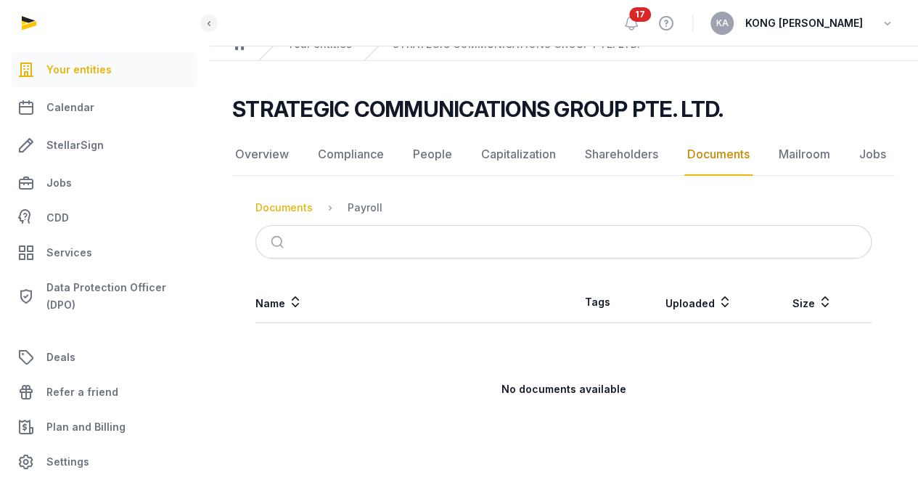
click at [292, 204] on div "Documents" at bounding box center [284, 207] width 57 height 15
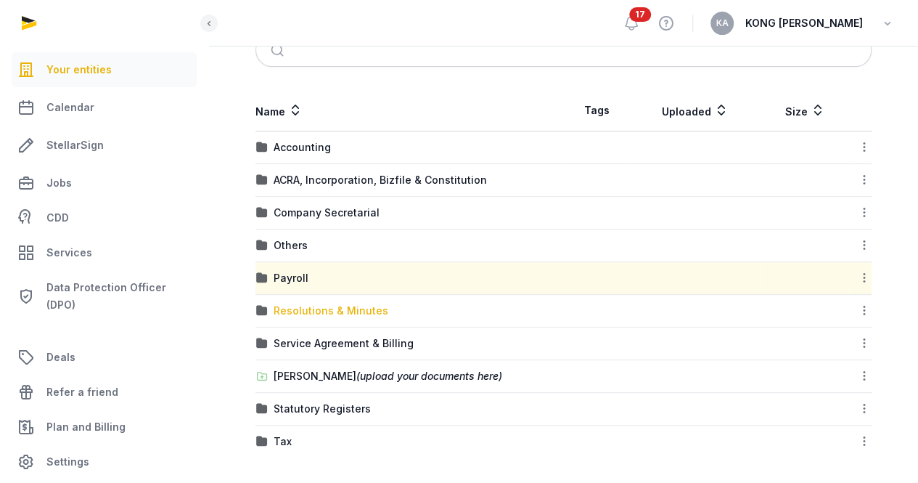
click at [309, 309] on div "Resolutions & Minutes" at bounding box center [331, 310] width 115 height 15
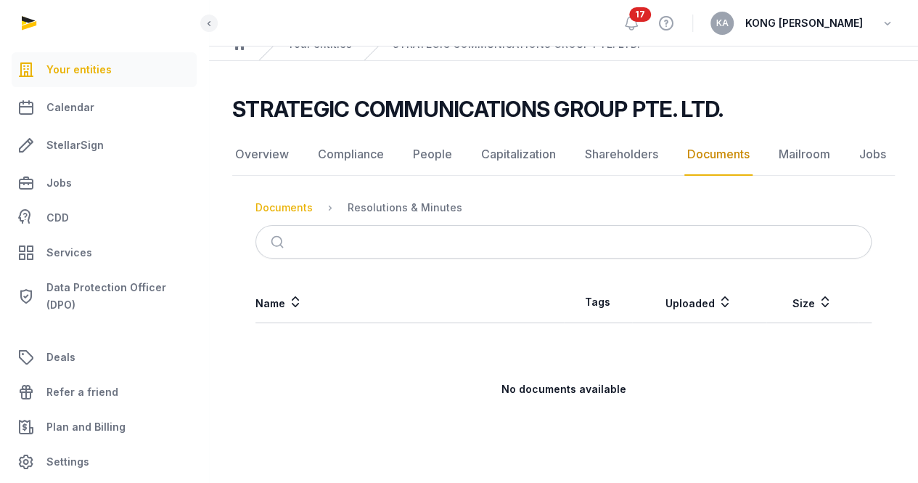
click at [289, 210] on div "Documents" at bounding box center [284, 207] width 57 height 15
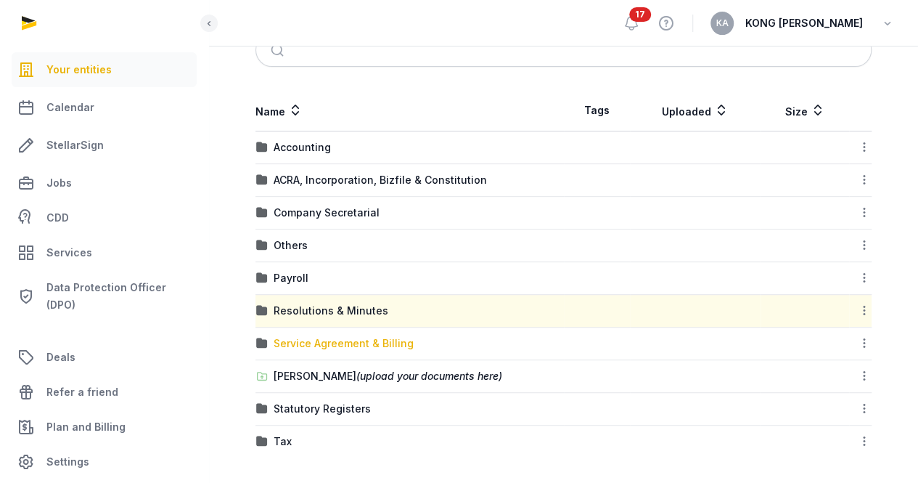
click at [346, 340] on div "Service Agreement & Billing" at bounding box center [344, 343] width 140 height 15
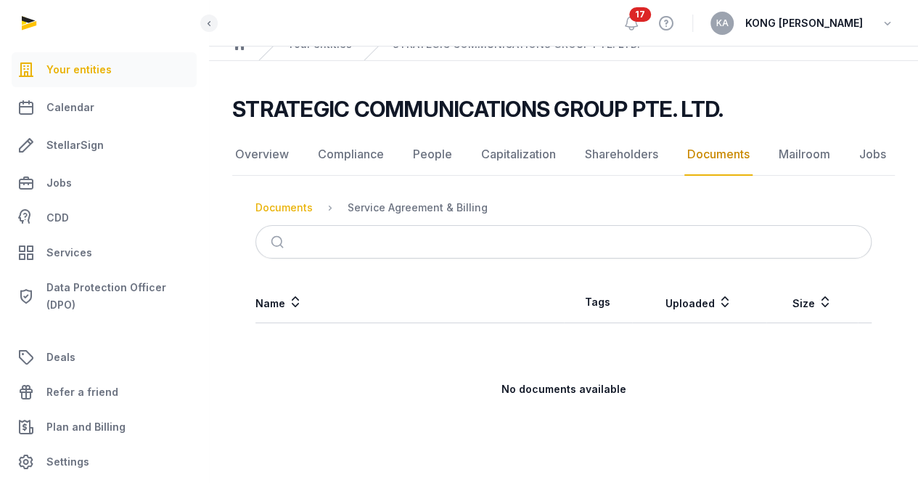
click at [295, 211] on div "Documents" at bounding box center [284, 207] width 57 height 15
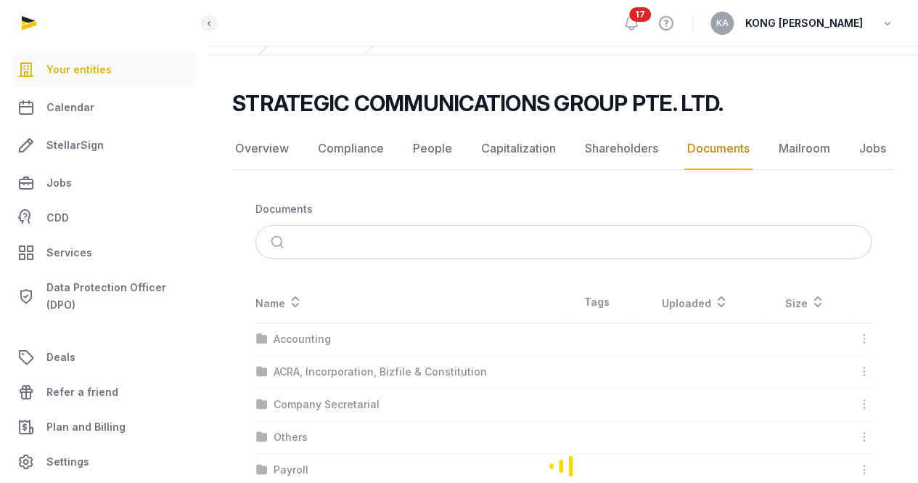
scroll to position [262, 0]
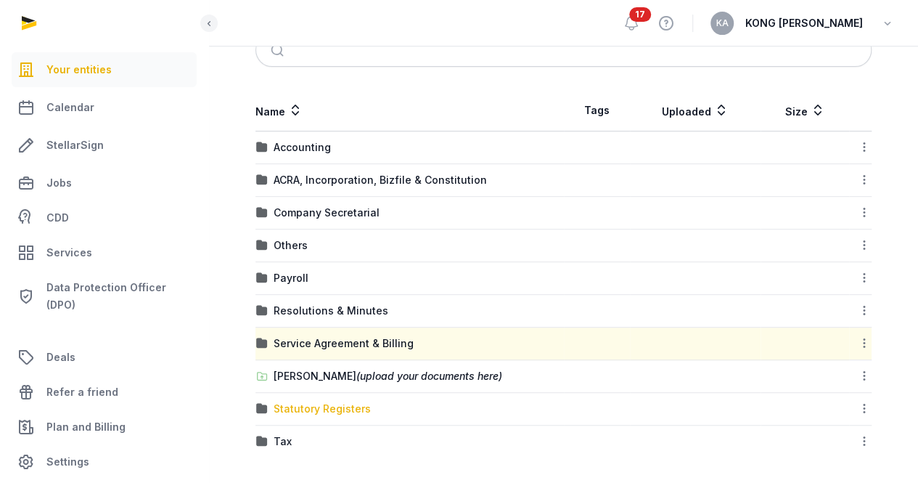
click at [318, 409] on div "Statutory Registers" at bounding box center [322, 408] width 97 height 15
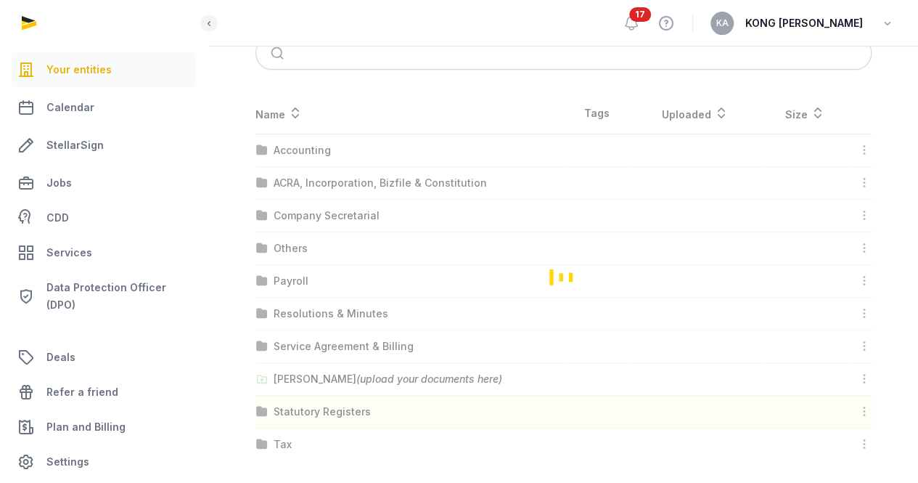
scroll to position [65, 0]
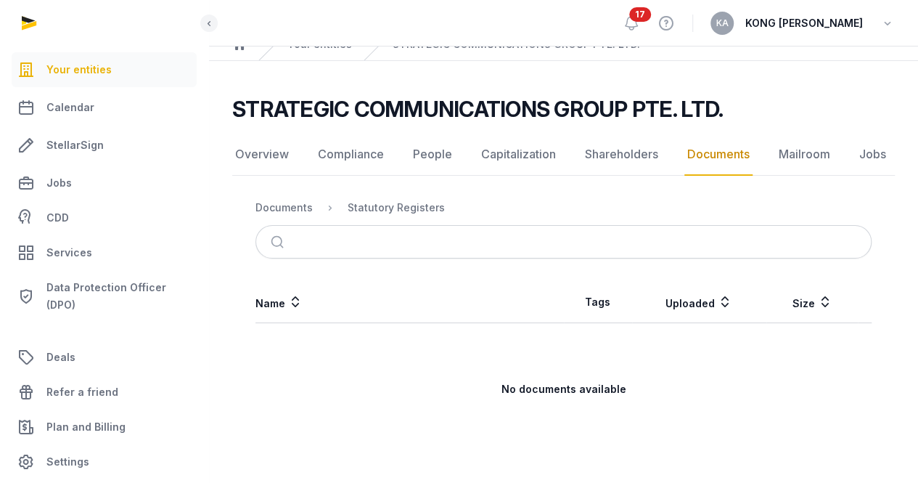
drag, startPoint x: 291, startPoint y: 206, endPoint x: 298, endPoint y: 219, distance: 14.6
click at [291, 206] on div "Documents" at bounding box center [284, 207] width 57 height 15
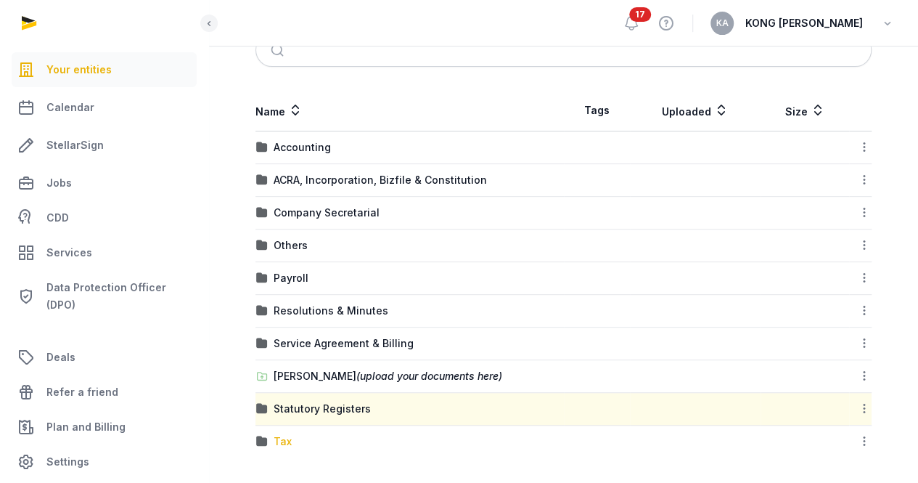
click at [289, 435] on div "Tax" at bounding box center [283, 441] width 18 height 15
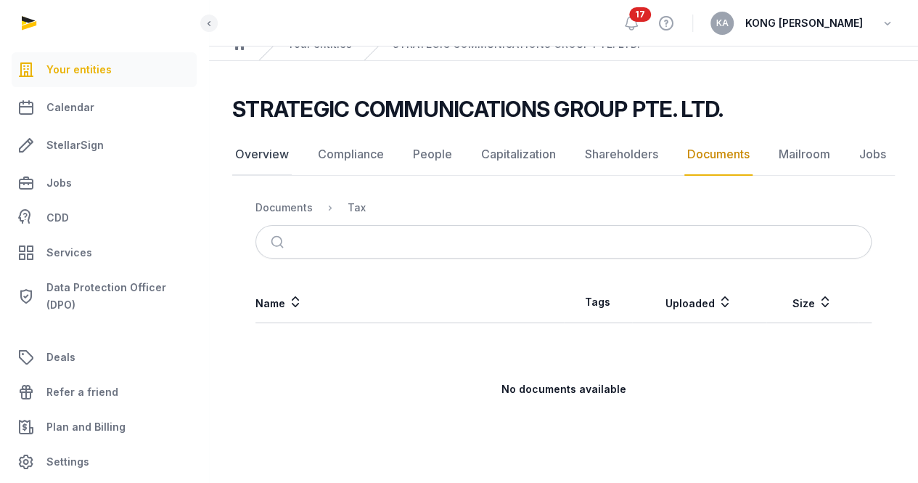
click at [271, 153] on link "Overview" at bounding box center [262, 155] width 60 height 42
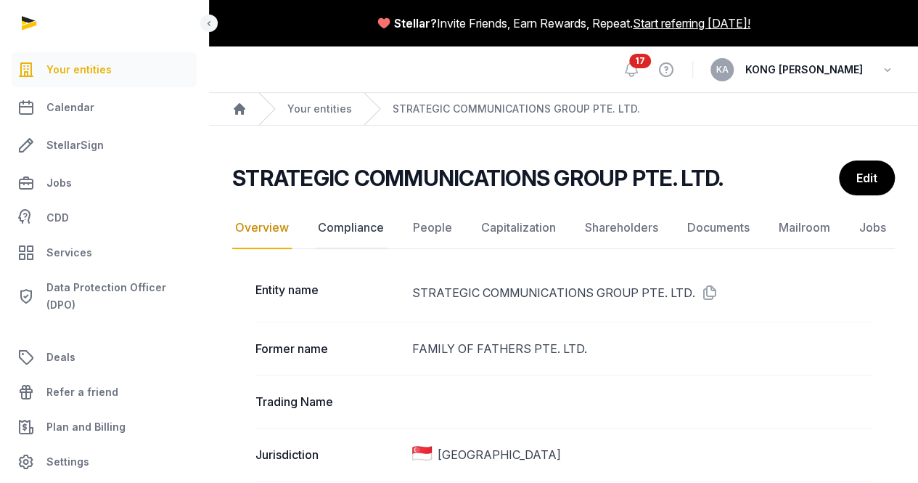
click at [347, 219] on link "Compliance" at bounding box center [351, 228] width 72 height 42
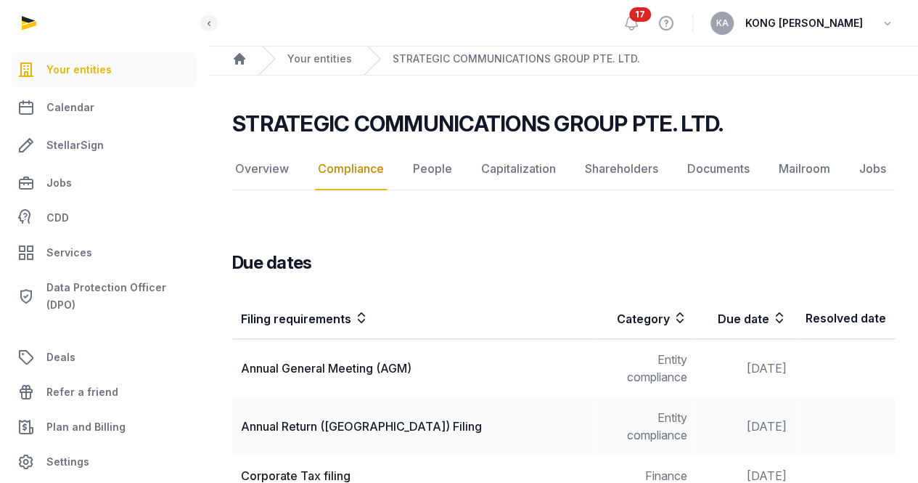
scroll to position [91, 0]
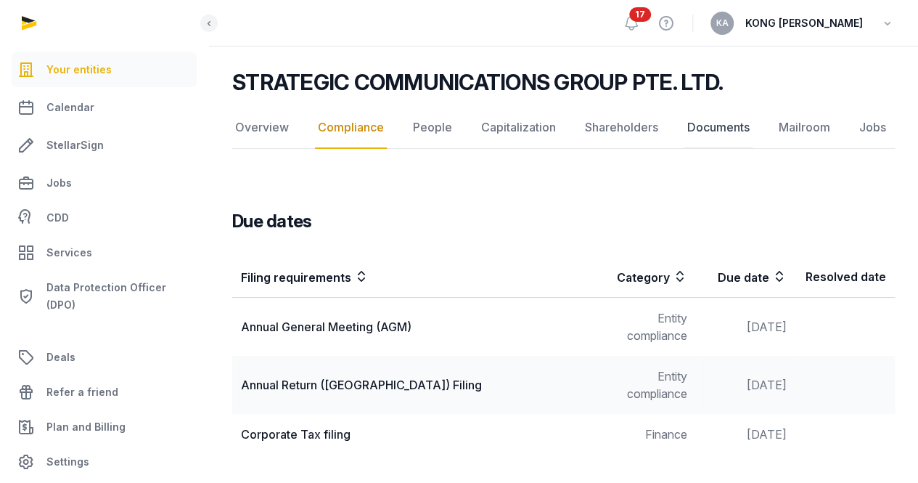
click at [723, 128] on link "Documents" at bounding box center [719, 128] width 68 height 42
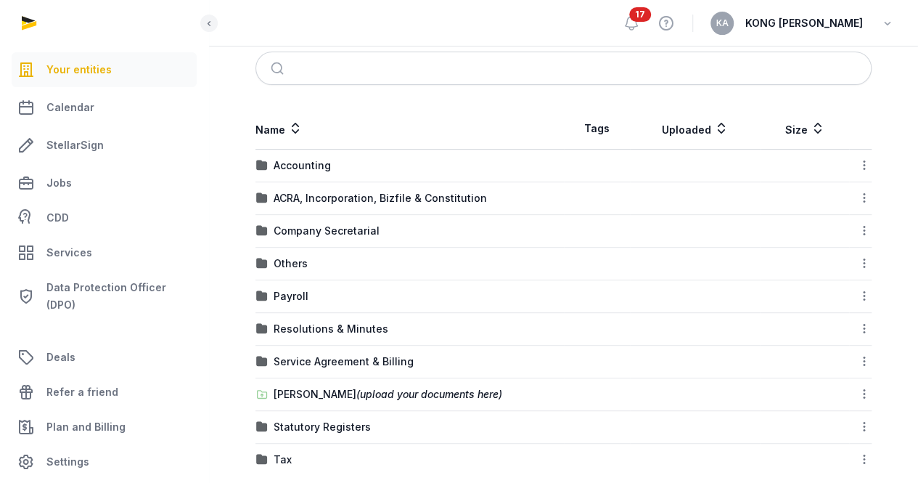
scroll to position [262, 0]
